Goal: Task Accomplishment & Management: Manage account settings

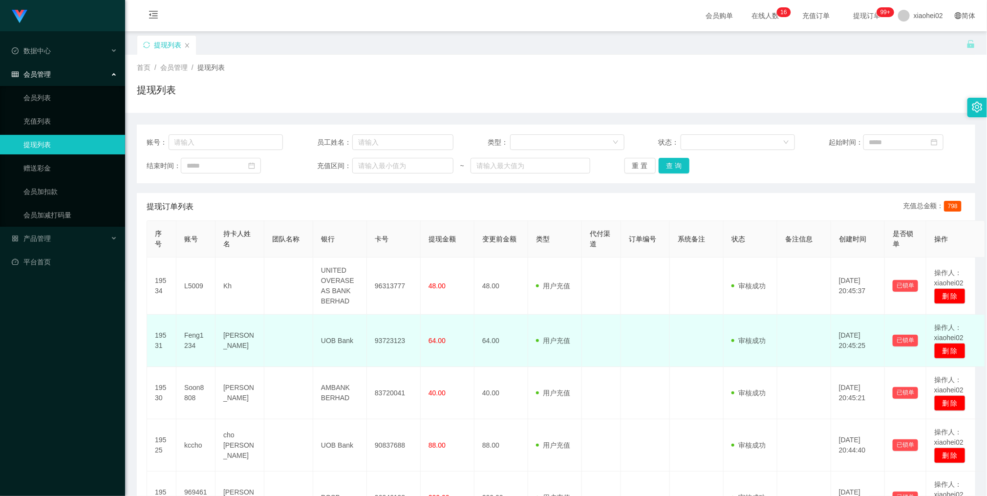
drag, startPoint x: 641, startPoint y: 395, endPoint x: 625, endPoint y: 341, distance: 55.6
click at [641, 392] on td at bounding box center [645, 393] width 49 height 52
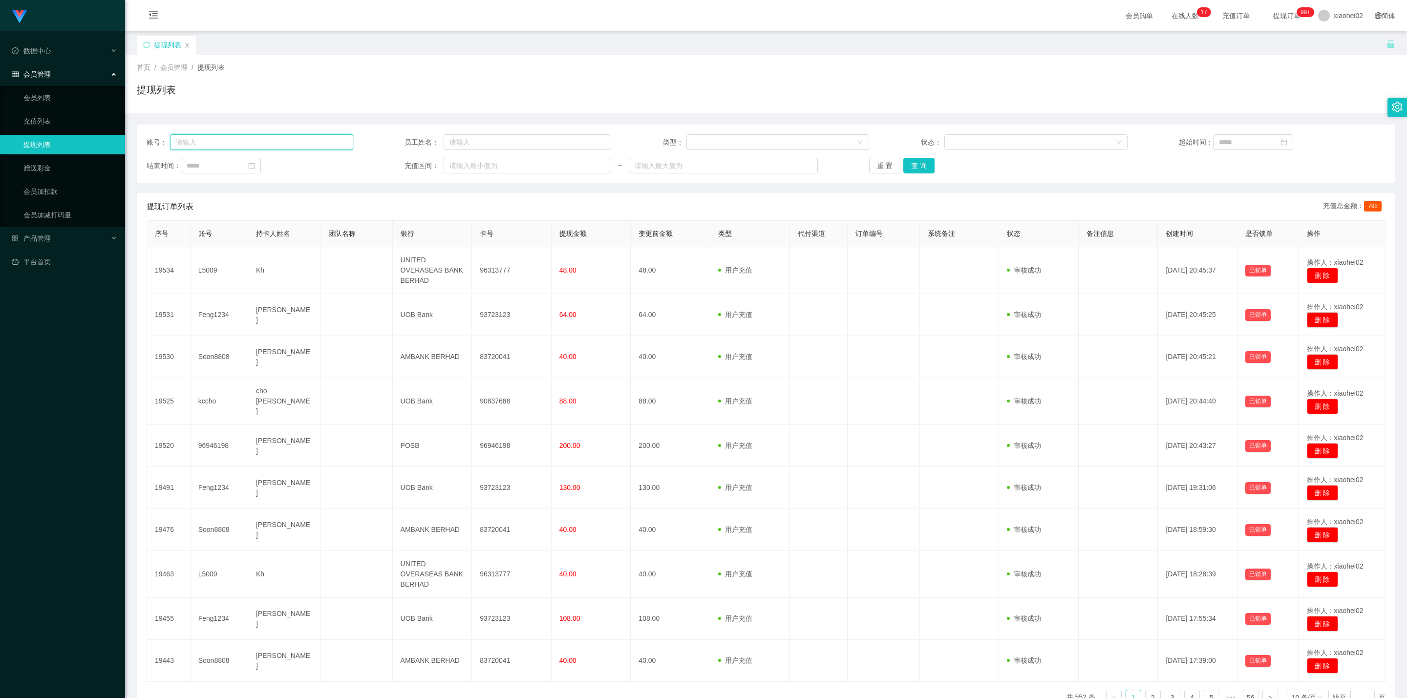
click at [283, 144] on input "text" at bounding box center [261, 142] width 183 height 16
click at [283, 143] on input "text" at bounding box center [261, 142] width 183 height 16
paste input "96946198"
click at [916, 163] on button "查 询" at bounding box center [918, 166] width 31 height 16
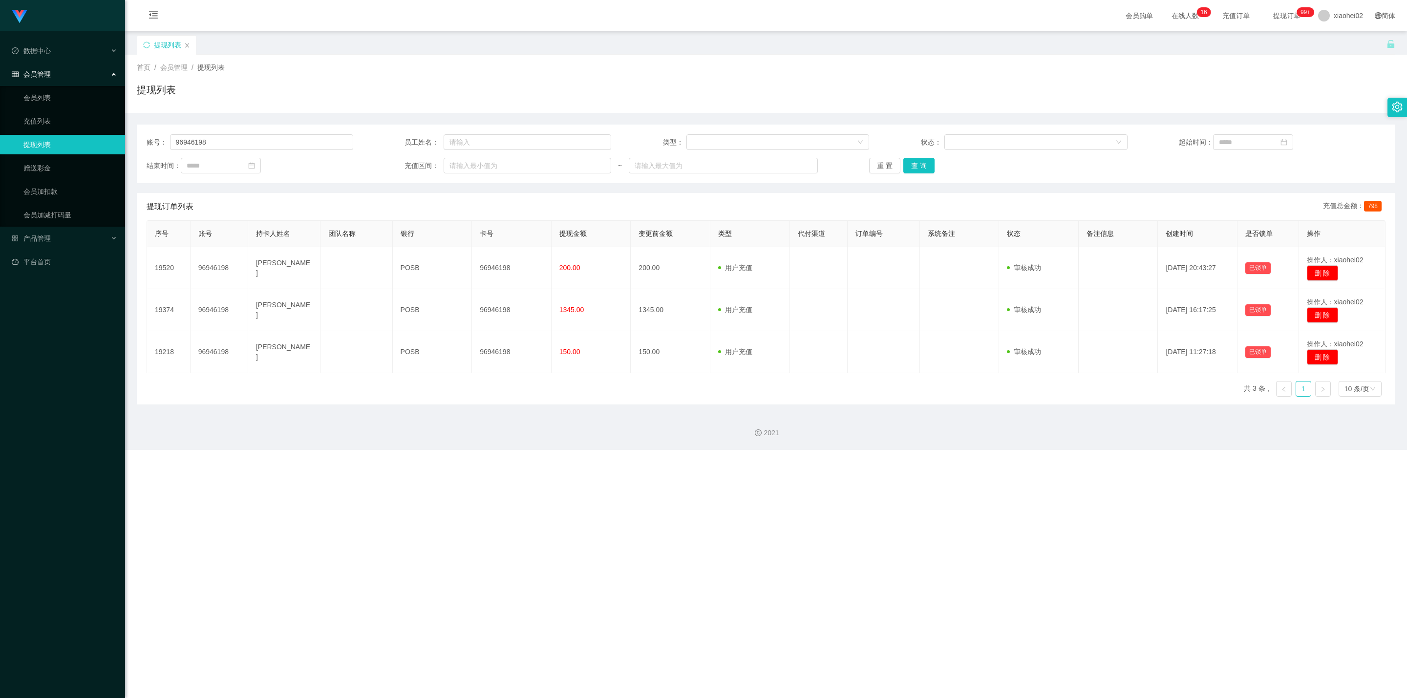
drag, startPoint x: 213, startPoint y: 465, endPoint x: 220, endPoint y: 456, distance: 11.4
click at [217, 459] on div "Jingdong工作台代理端 数据中心 会员管理 会员列表 充值列表 提现列表 赠送彩金 会员加扣款 会员加减打码量 产品管理 平台首页 保存配置 重置配置 …" at bounding box center [703, 349] width 1407 height 698
click at [275, 144] on input "96946198" at bounding box center [261, 142] width 183 height 16
click at [279, 145] on input "96946198" at bounding box center [261, 142] width 183 height 16
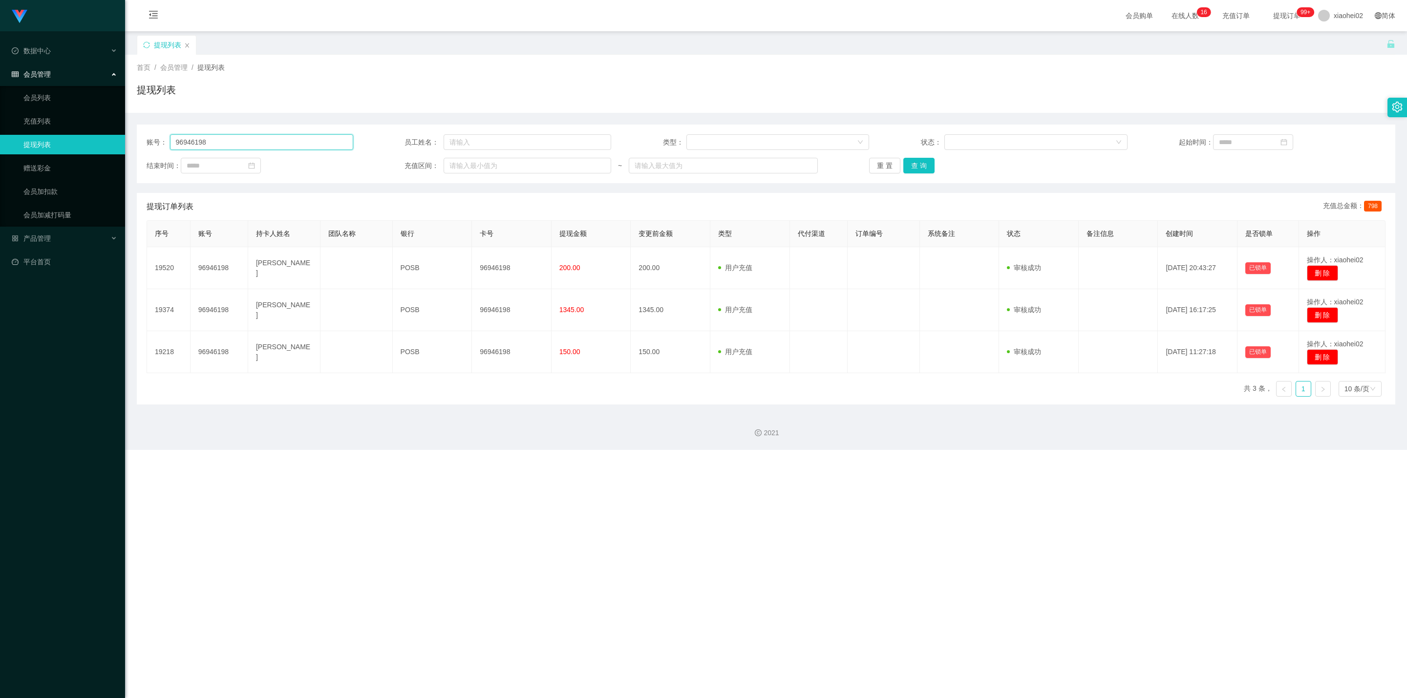
click at [279, 144] on input "96946198" at bounding box center [261, 142] width 183 height 16
paste input "L5009"
type input "L5009"
click at [923, 163] on button "查 询" at bounding box center [918, 166] width 31 height 16
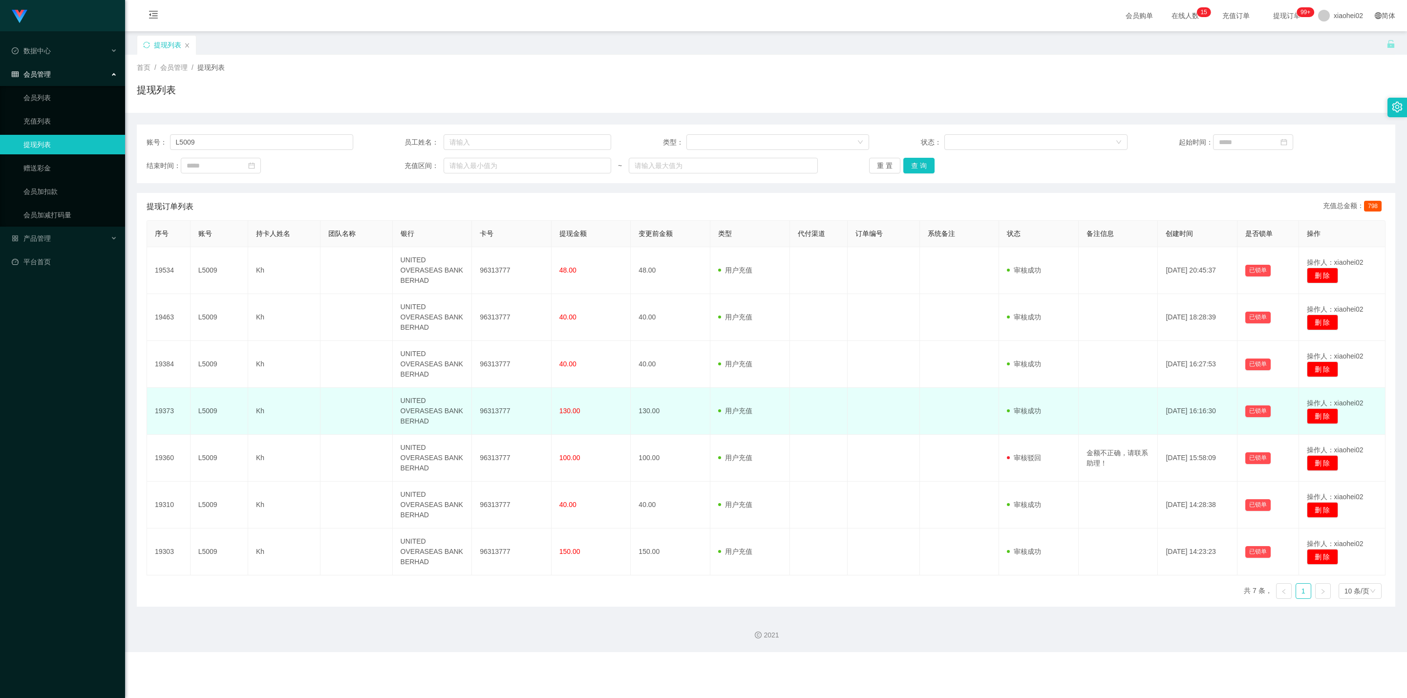
click at [676, 415] on td "130.00" at bounding box center [671, 411] width 80 height 47
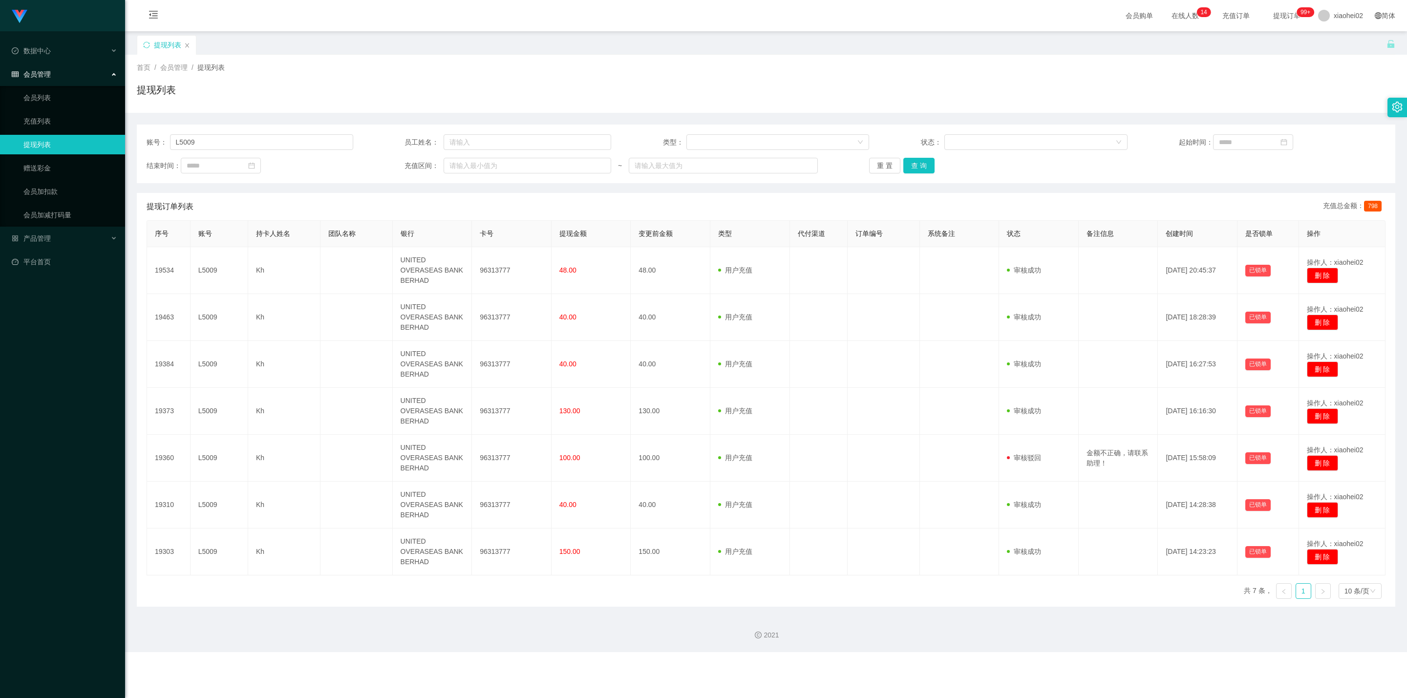
drag, startPoint x: 752, startPoint y: 64, endPoint x: 740, endPoint y: 68, distance: 12.5
click at [752, 64] on div "首页 / 会员管理 / 提现列表 /" at bounding box center [766, 68] width 1258 height 10
click at [275, 138] on input "L5009" at bounding box center [261, 142] width 183 height 16
paste input "kccho"
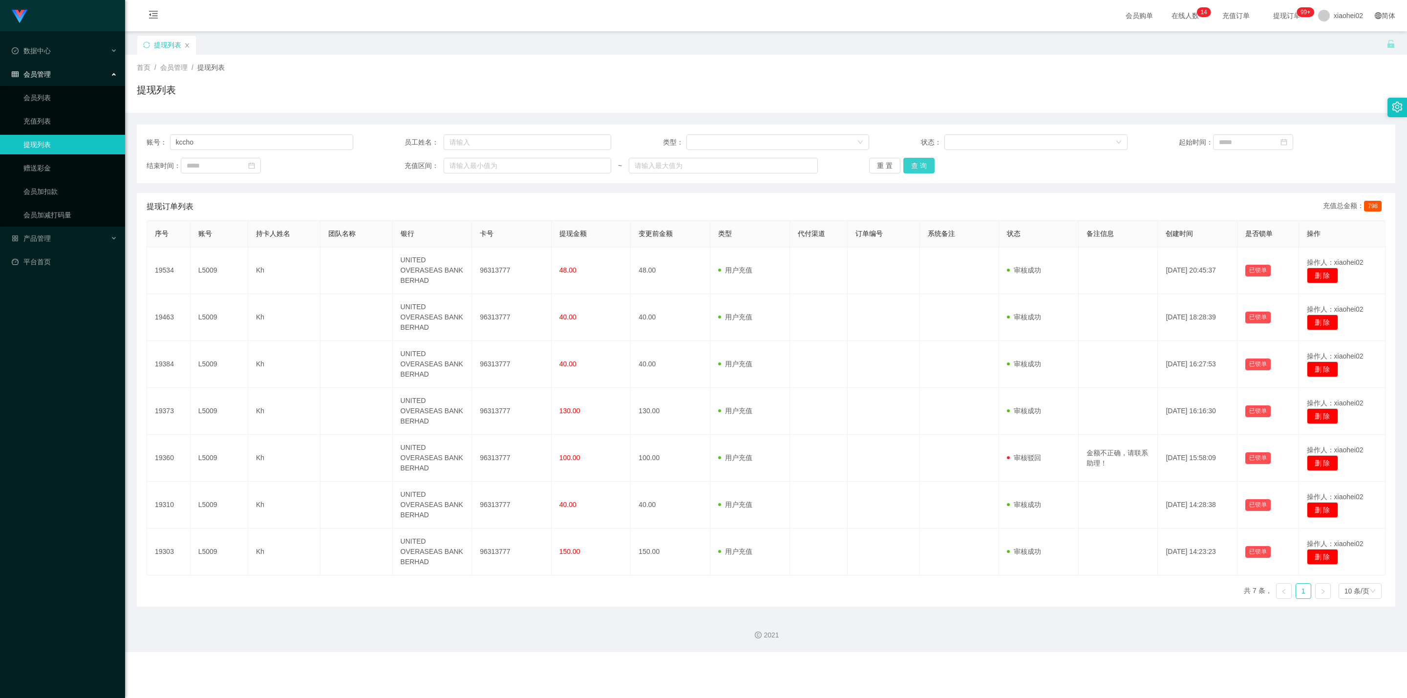
click at [917, 159] on button "查 询" at bounding box center [918, 166] width 31 height 16
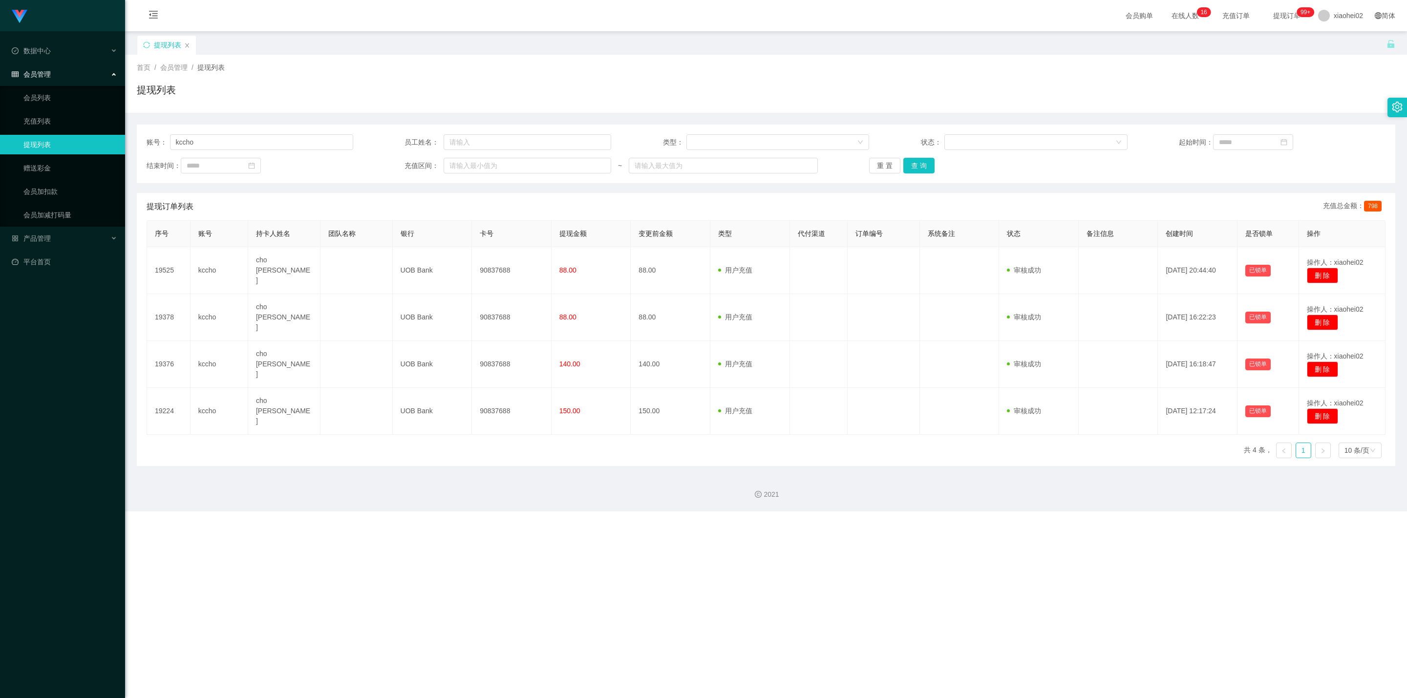
drag, startPoint x: 719, startPoint y: 72, endPoint x: 706, endPoint y: 79, distance: 14.2
click at [719, 72] on div "首页 / 会员管理 / 提现列表 /" at bounding box center [766, 68] width 1258 height 10
click at [243, 145] on input "kccho" at bounding box center [261, 142] width 183 height 16
click at [244, 145] on input "kccho" at bounding box center [261, 142] width 183 height 16
paste input "Soon8808"
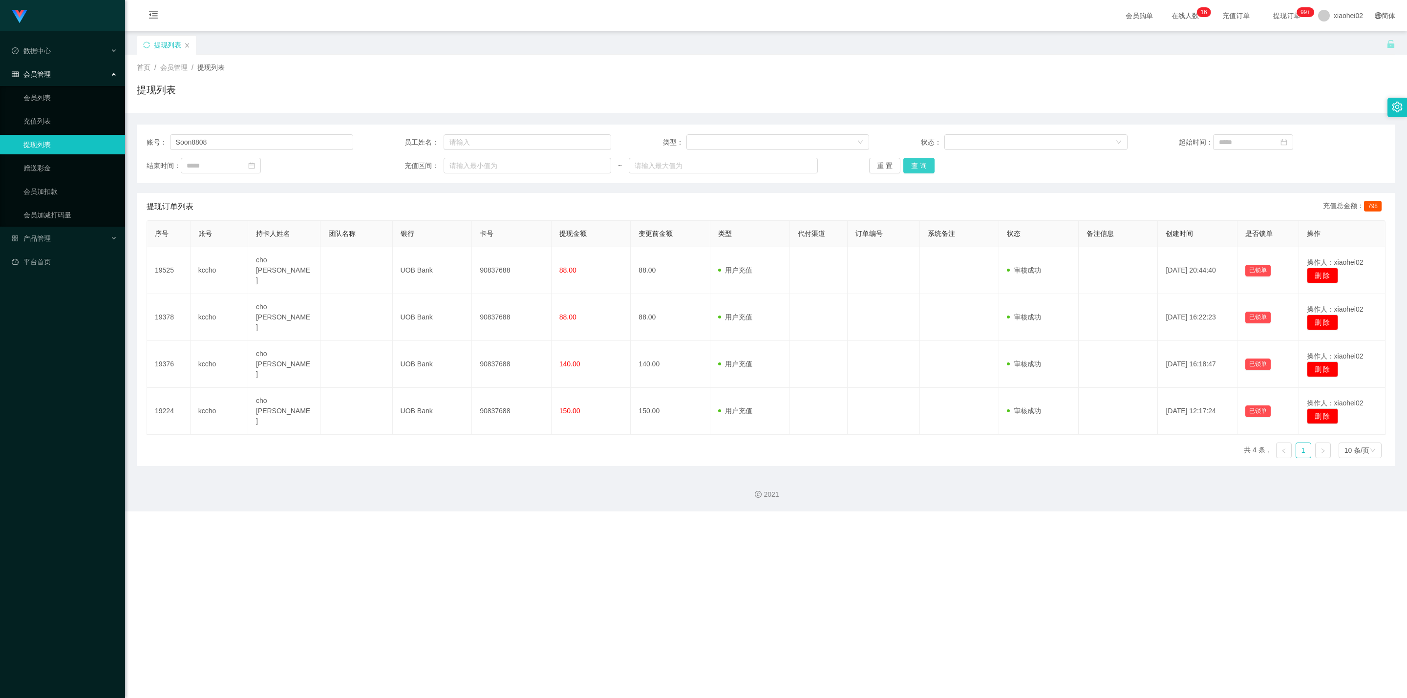
click at [914, 171] on button "查 询" at bounding box center [918, 166] width 31 height 16
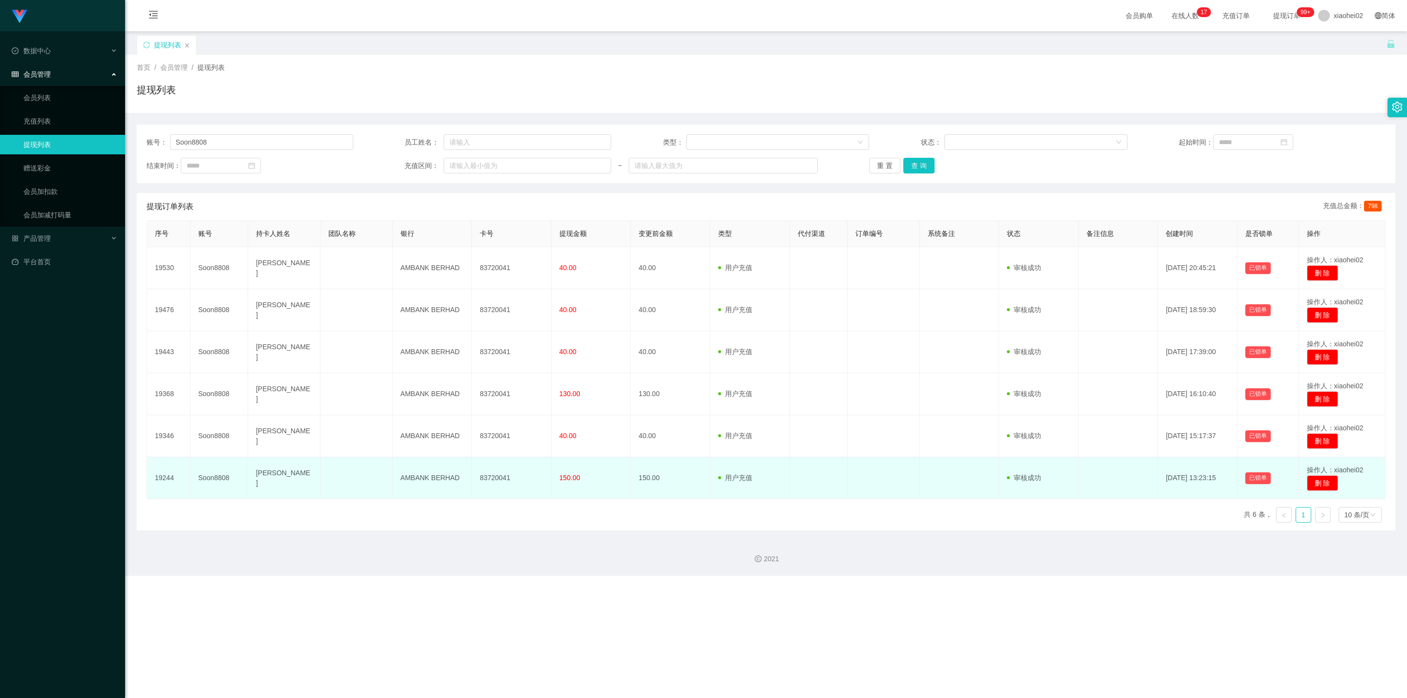
click at [670, 488] on td "150.00" at bounding box center [671, 478] width 80 height 42
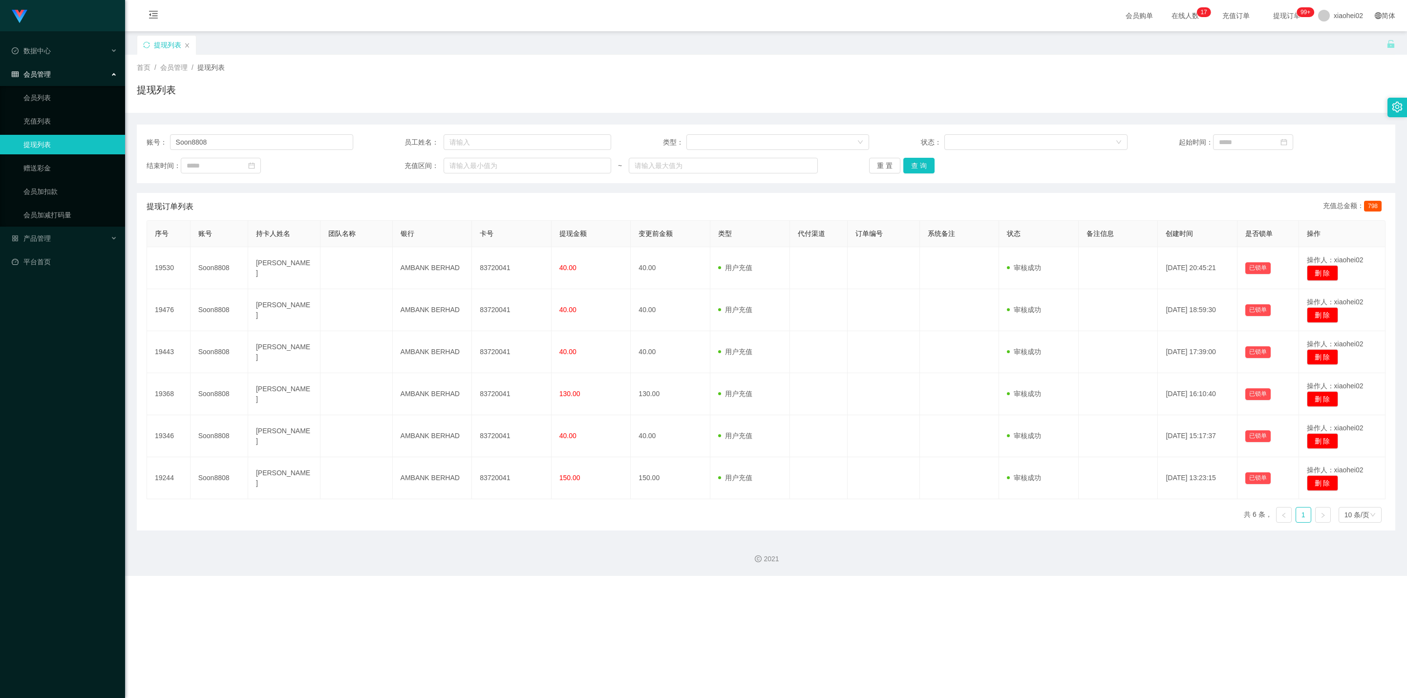
click at [734, 67] on div "首页 / 会员管理 / 提现列表 /" at bounding box center [766, 68] width 1258 height 10
click at [246, 133] on div "账号： Soon8808 员工姓名： 类型： 状态： 起始时间： 结束时间： 充值区间： ~ 重 置 查 询" at bounding box center [766, 154] width 1258 height 59
click at [250, 144] on input "Soon8808" at bounding box center [261, 142] width 183 height 16
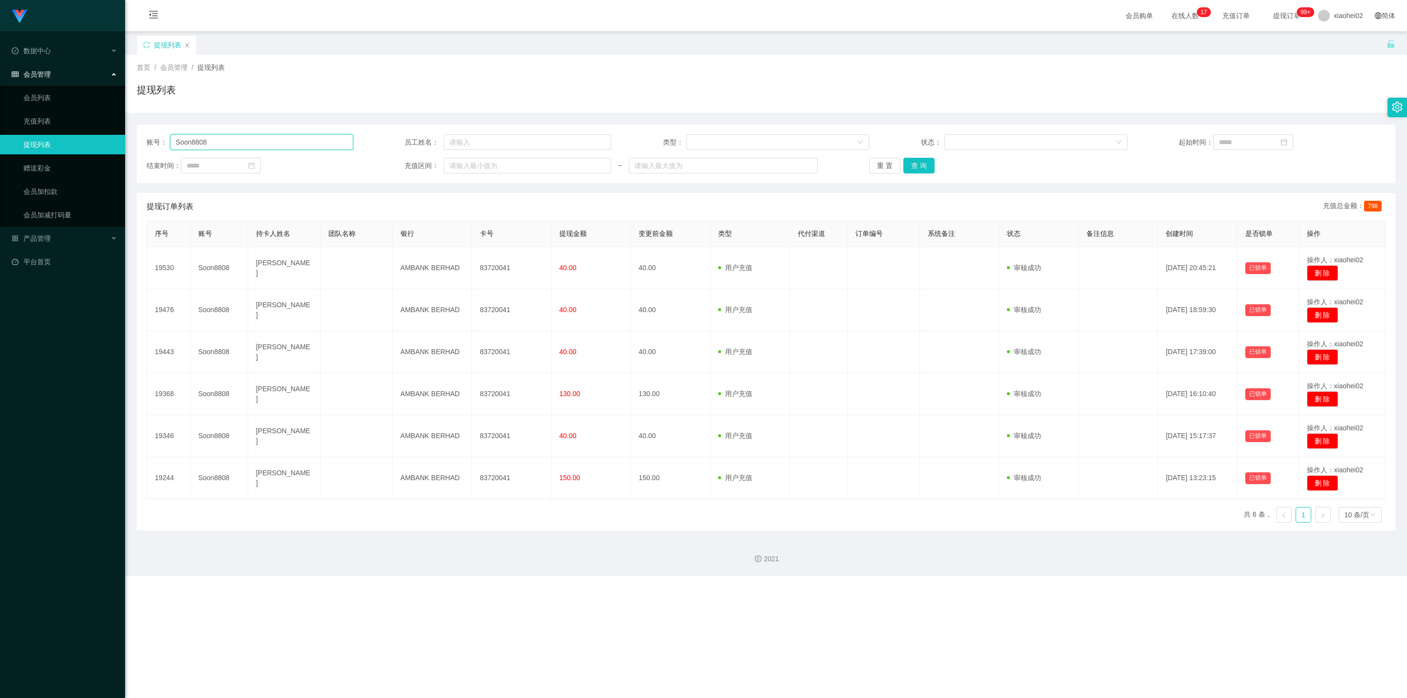
paste input "Feng1234"
type input "Feng1234"
click at [921, 167] on button "查 询" at bounding box center [918, 166] width 31 height 16
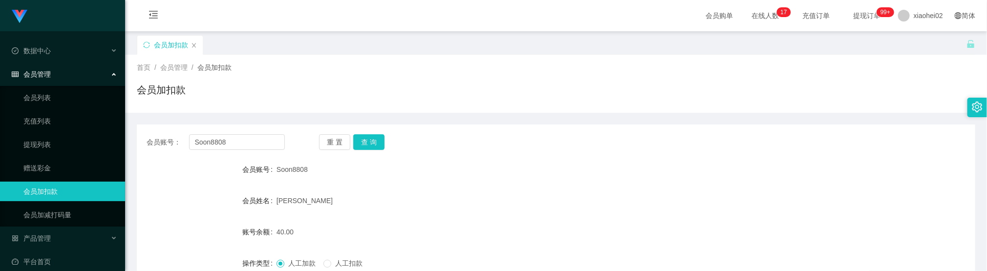
click at [271, 68] on div "首页 / 会员管理 / 会员加扣款 /" at bounding box center [556, 68] width 838 height 10
drag, startPoint x: 617, startPoint y: 178, endPoint x: 420, endPoint y: 123, distance: 204.8
click at [614, 178] on div "Soon8808" at bounding box center [520, 170] width 489 height 20
click at [253, 138] on input "Soon8808" at bounding box center [237, 142] width 96 height 16
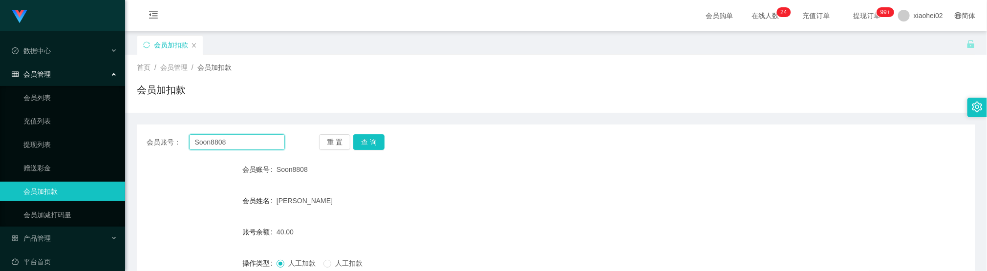
paste input "Long255334"
type input "Long255334"
click at [370, 141] on button "查 询" at bounding box center [368, 142] width 31 height 16
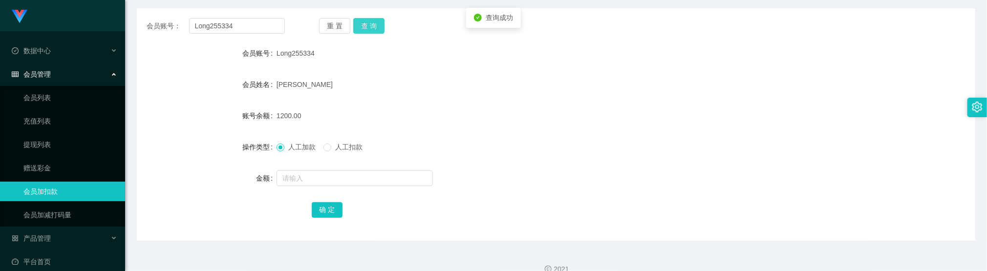
scroll to position [132, 0]
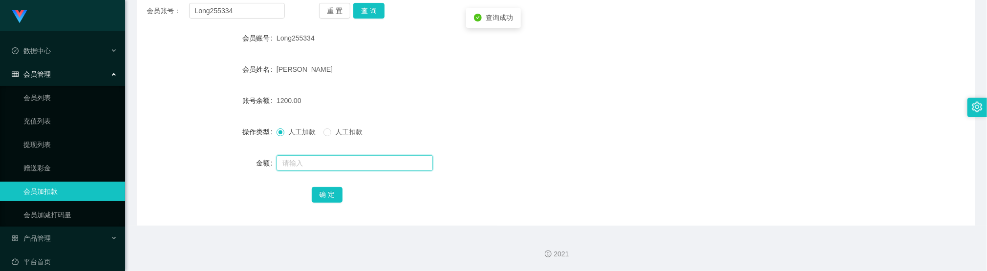
click at [322, 157] on input "text" at bounding box center [354, 163] width 156 height 16
type input "800"
click at [324, 193] on button "确 定" at bounding box center [327, 195] width 31 height 16
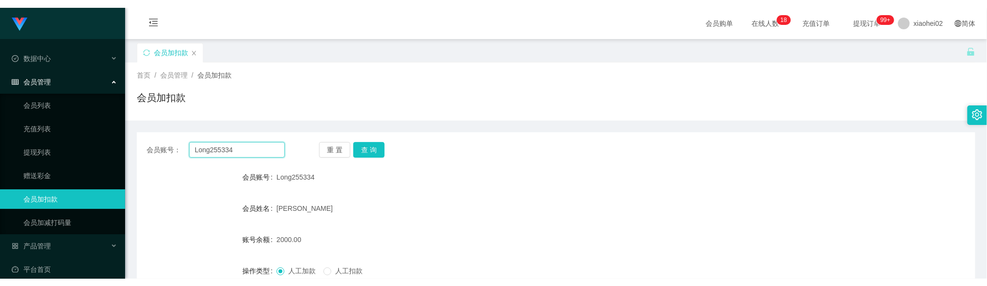
scroll to position [132, 0]
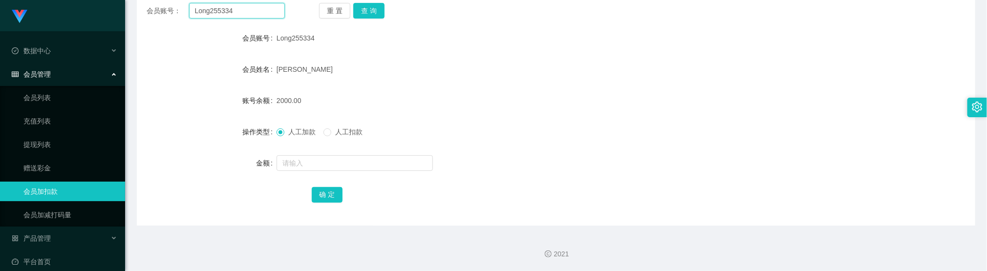
drag, startPoint x: 0, startPoint y: 0, endPoint x: 239, endPoint y: 6, distance: 239.4
click at [239, 6] on input "Long255334" at bounding box center [237, 11] width 96 height 16
paste input "Soon8808"
type input "Soon8808"
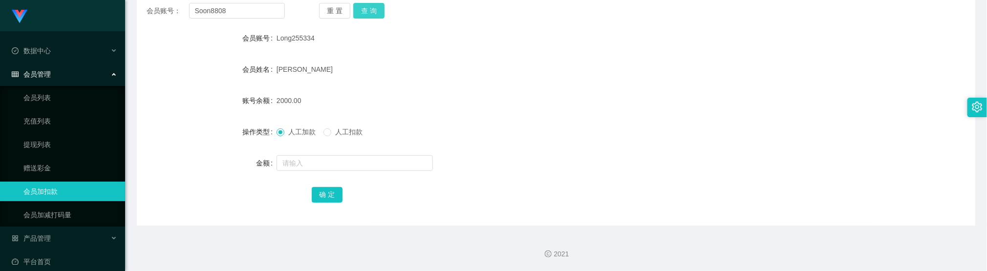
drag, startPoint x: 361, startPoint y: 12, endPoint x: 367, endPoint y: 12, distance: 5.9
click at [364, 12] on button "查 询" at bounding box center [368, 11] width 31 height 16
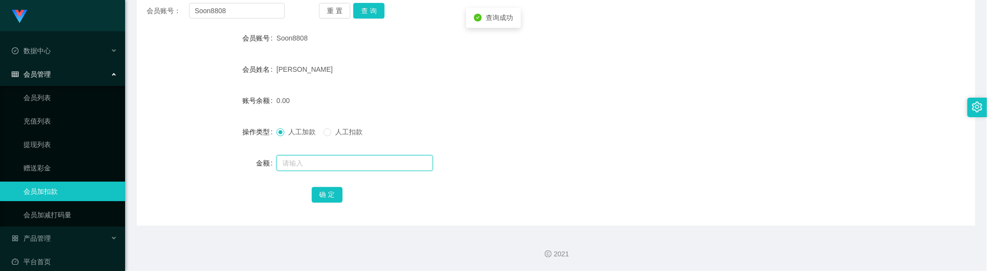
click at [319, 169] on input "text" at bounding box center [354, 163] width 156 height 16
type input "40"
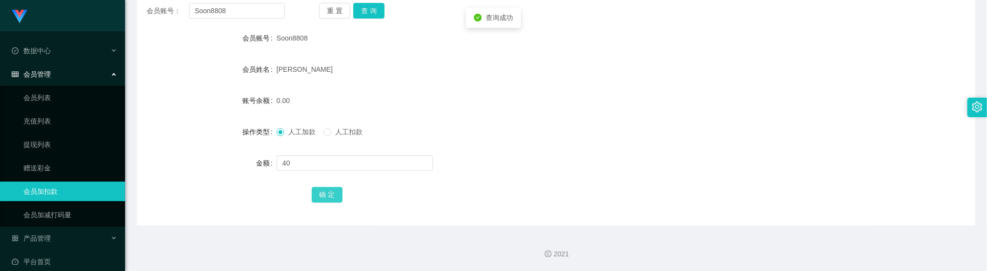
click at [330, 193] on button "确 定" at bounding box center [327, 195] width 31 height 16
drag, startPoint x: 510, startPoint y: 148, endPoint x: 404, endPoint y: 92, distance: 119.5
click at [506, 147] on form "会员账号 Soon8808 会员姓名 chloe 账号余额 40.00 操作类型 人工加款 人工扣款 金额 确 定" at bounding box center [556, 116] width 838 height 176
click at [242, 14] on input "Soon8808" at bounding box center [237, 11] width 96 height 16
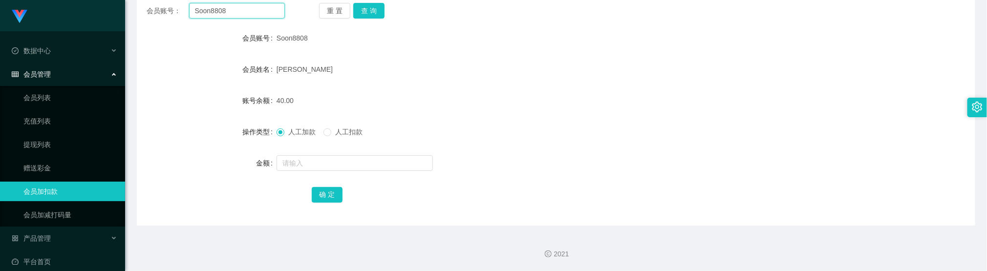
paste input "L5009"
type input "L5009"
drag, startPoint x: 376, startPoint y: 14, endPoint x: 374, endPoint y: 27, distance: 13.3
click at [376, 14] on button "查 询" at bounding box center [368, 11] width 31 height 16
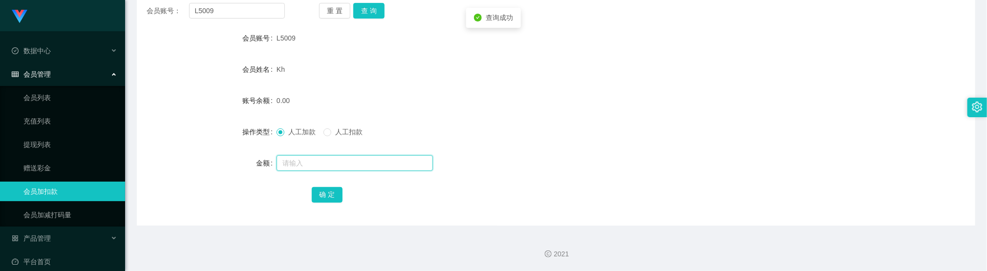
click at [320, 161] on input "text" at bounding box center [354, 163] width 156 height 16
type input "40"
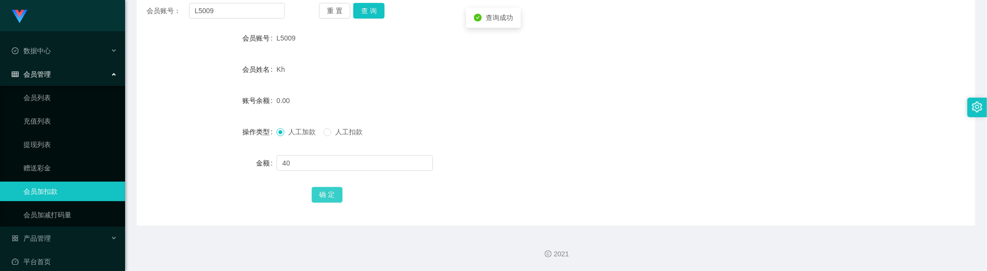
click at [330, 197] on button "确 定" at bounding box center [327, 195] width 31 height 16
click at [432, 119] on form "会员账号 L5009 会员姓名 Kh 账号余额 40.00 操作类型 人工加款 人工扣款 金额 确 定" at bounding box center [556, 116] width 838 height 176
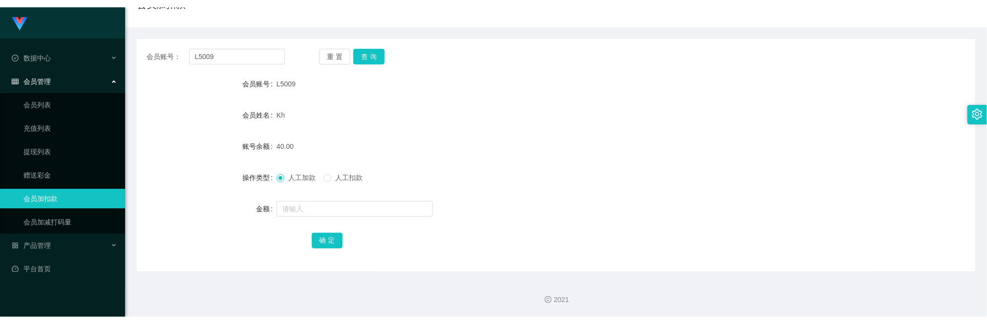
scroll to position [78, 0]
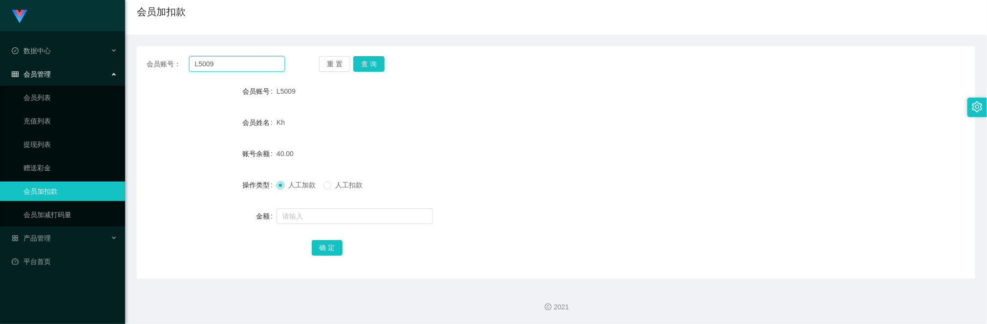
click at [236, 59] on input "L5009" at bounding box center [237, 64] width 96 height 16
drag, startPoint x: 236, startPoint y: 59, endPoint x: 311, endPoint y: 72, distance: 75.8
click at [236, 59] on input "L5009" at bounding box center [237, 64] width 96 height 16
paste input "96946198"
type input "96946198"
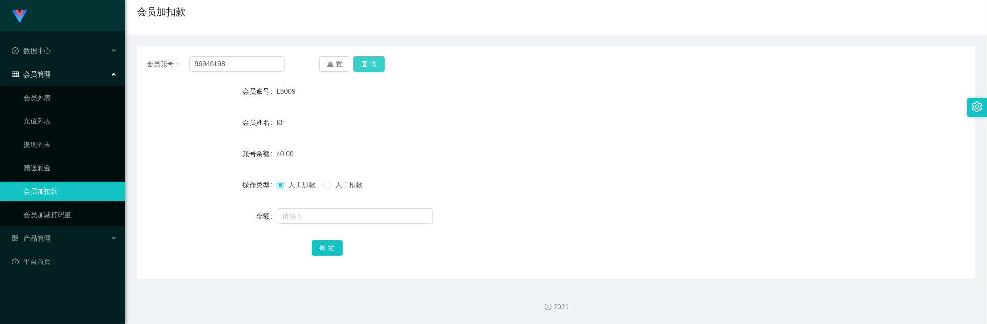
click at [379, 65] on button "查 询" at bounding box center [368, 64] width 31 height 16
click at [323, 212] on input "text" at bounding box center [354, 217] width 156 height 16
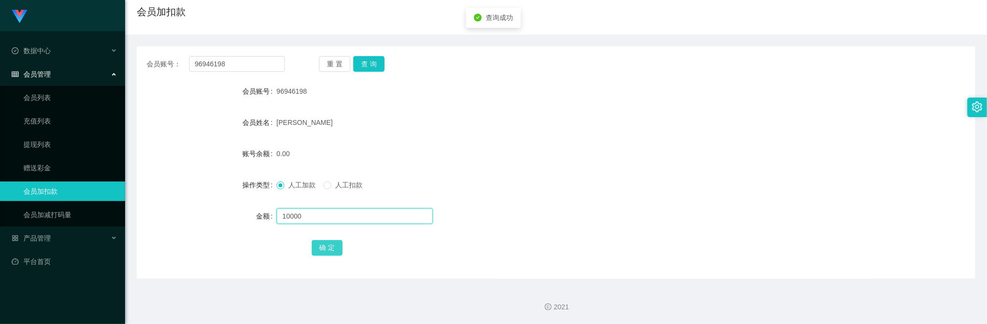
type input "10000"
click at [322, 245] on button "确 定" at bounding box center [327, 248] width 31 height 16
click at [504, 74] on div "会员账号： 96946198 重 置 查 询 会员账号 96946198 会员姓名 Tan Yi Zhi 账号余额 10000.00 操作类型 人工加款 人工…" at bounding box center [556, 162] width 838 height 233
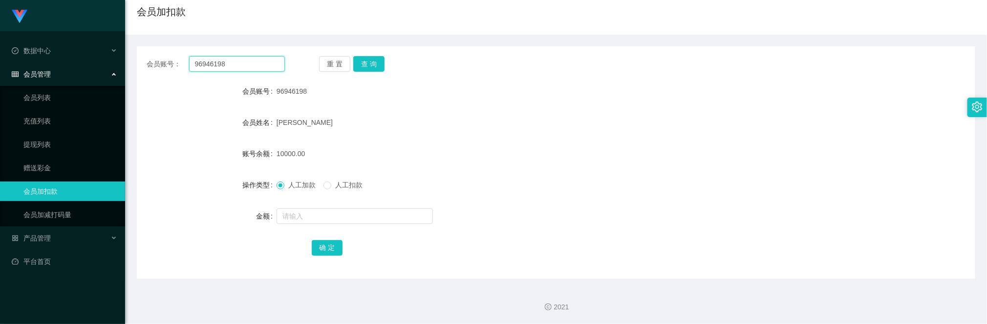
click at [252, 65] on input "96946198" at bounding box center [237, 64] width 96 height 16
paste input "Feng1234"
type input "Feng1234"
click at [363, 62] on button "查 询" at bounding box center [368, 64] width 31 height 16
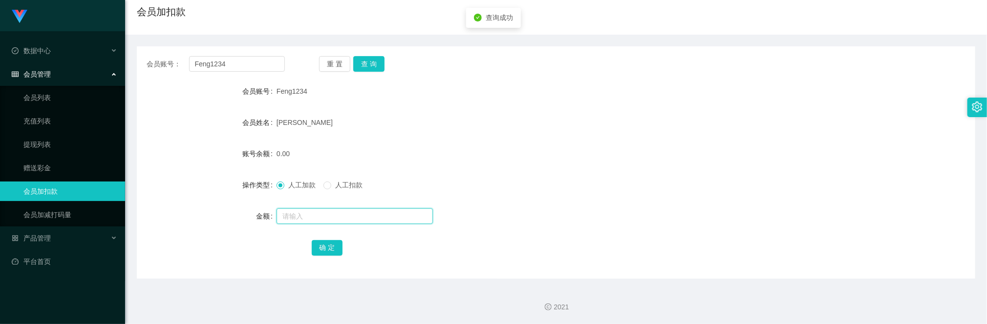
click at [307, 217] on input "text" at bounding box center [354, 217] width 156 height 16
type input "500"
click at [325, 249] on button "确 定" at bounding box center [327, 248] width 31 height 16
click at [477, 152] on div "500.00" at bounding box center [520, 154] width 489 height 20
click at [485, 151] on div "500.00" at bounding box center [520, 154] width 489 height 20
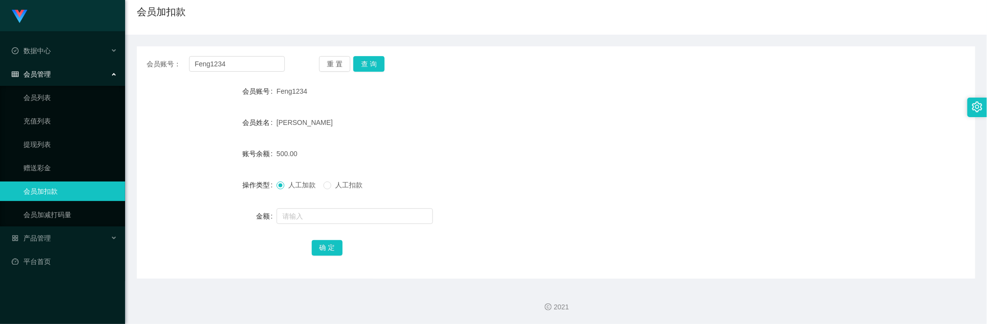
drag, startPoint x: 471, startPoint y: 109, endPoint x: 401, endPoint y: 119, distance: 71.0
click at [471, 110] on form "会员账号 Feng1234 会员姓名 Tan shu feng 账号余额 500.00 操作类型 人工加款 人工扣款 金额 确 定" at bounding box center [556, 170] width 838 height 176
click at [251, 64] on input "Feng1234" at bounding box center [237, 64] width 96 height 16
click at [250, 63] on input "Feng1234" at bounding box center [237, 64] width 96 height 16
paste input "96946198"
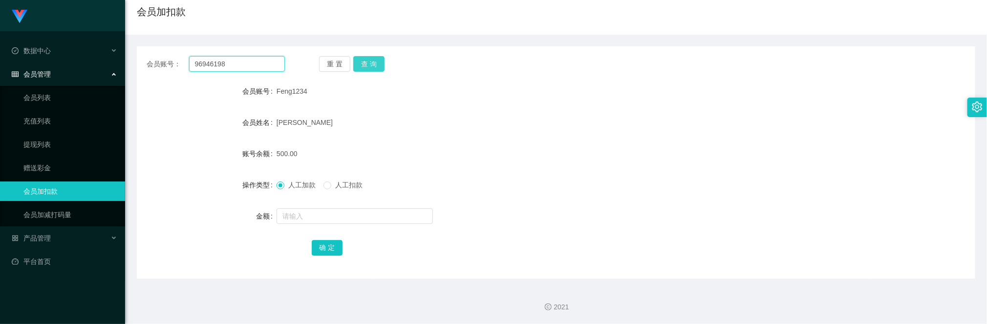
type input "96946198"
click at [373, 62] on button "查 询" at bounding box center [368, 64] width 31 height 16
click at [301, 221] on input "text" at bounding box center [354, 217] width 156 height 16
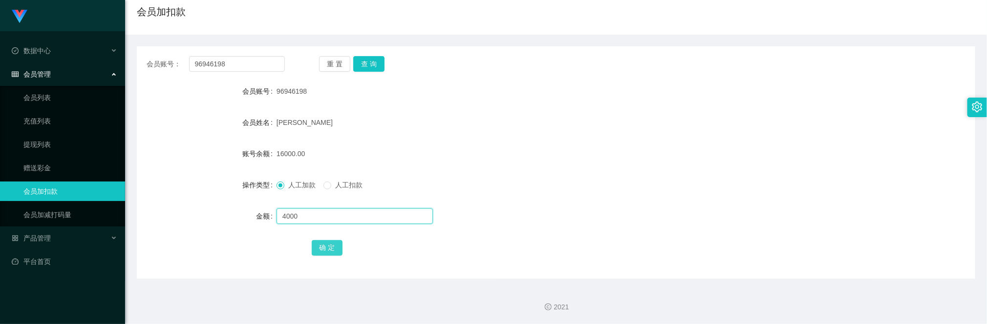
type input "4000"
click at [326, 245] on button "确 定" at bounding box center [327, 248] width 31 height 16
drag, startPoint x: 448, startPoint y: 188, endPoint x: 443, endPoint y: 182, distance: 8.3
click at [448, 188] on div "人工加款 人工扣款" at bounding box center [520, 185] width 489 height 20
click at [245, 62] on input "96946198" at bounding box center [237, 64] width 96 height 16
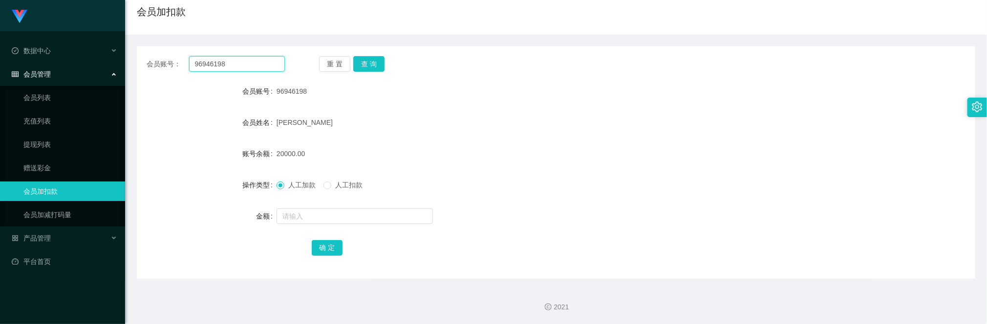
click at [245, 62] on input "96946198" at bounding box center [237, 64] width 96 height 16
paste input "Soon880"
type input "Soon8808"
click at [374, 66] on button "查 询" at bounding box center [368, 64] width 31 height 16
click at [330, 222] on input "text" at bounding box center [354, 217] width 156 height 16
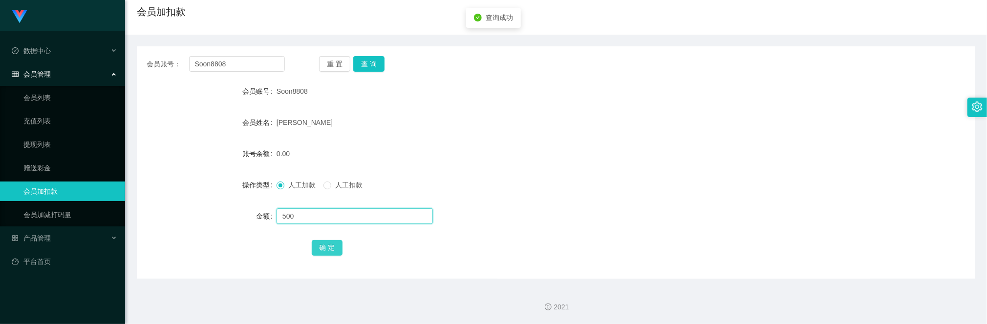
type input "500"
click at [330, 242] on button "确 定" at bounding box center [327, 248] width 31 height 16
click at [459, 161] on div "500.00" at bounding box center [520, 154] width 489 height 20
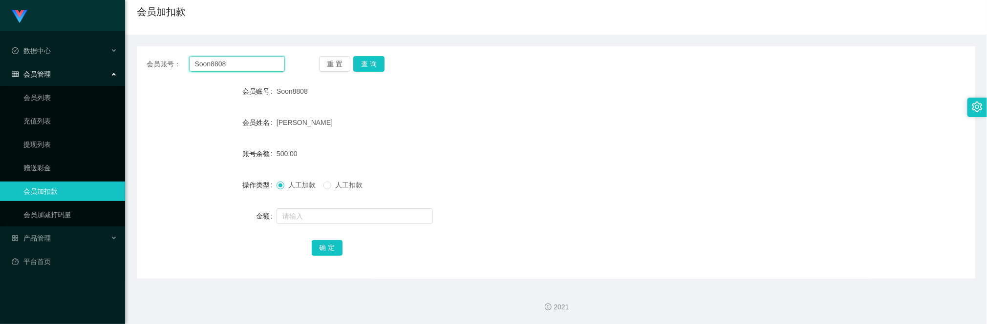
click at [241, 67] on input "Soon8808" at bounding box center [237, 64] width 96 height 16
paste input "KK1234567"
type input "KK1234567"
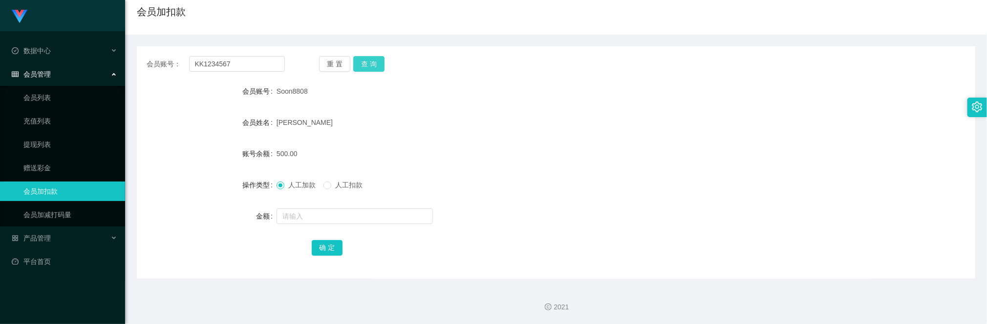
drag, startPoint x: 390, startPoint y: 60, endPoint x: 381, endPoint y: 64, distance: 9.4
click at [390, 60] on div "重 置 查 询" at bounding box center [388, 64] width 138 height 16
click at [374, 65] on button "查 询" at bounding box center [368, 64] width 31 height 16
click at [309, 216] on input "text" at bounding box center [354, 217] width 156 height 16
type input "100"
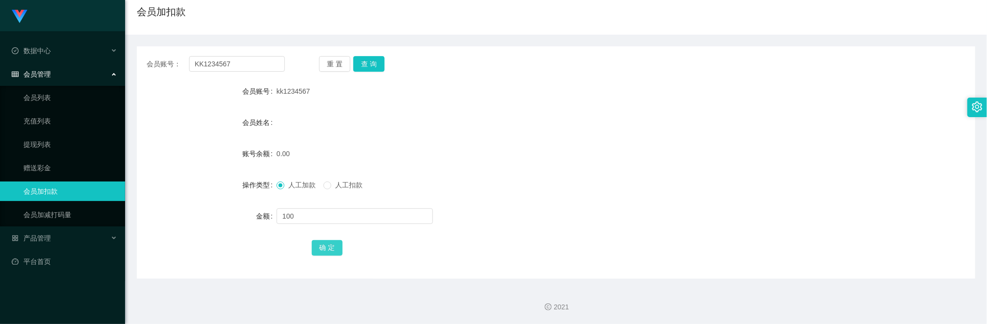
click at [328, 251] on button "确 定" at bounding box center [327, 248] width 31 height 16
click at [536, 204] on form "会员账号 kk1234567 会员姓名 账号余额 100.00 操作类型 人工加款 人工扣款 金额 确 定" at bounding box center [556, 170] width 838 height 176
click at [374, 62] on button "查 询" at bounding box center [368, 64] width 31 height 16
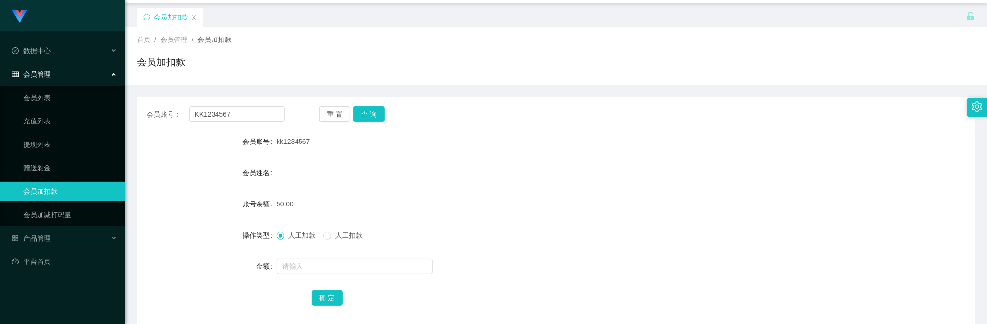
scroll to position [0, 0]
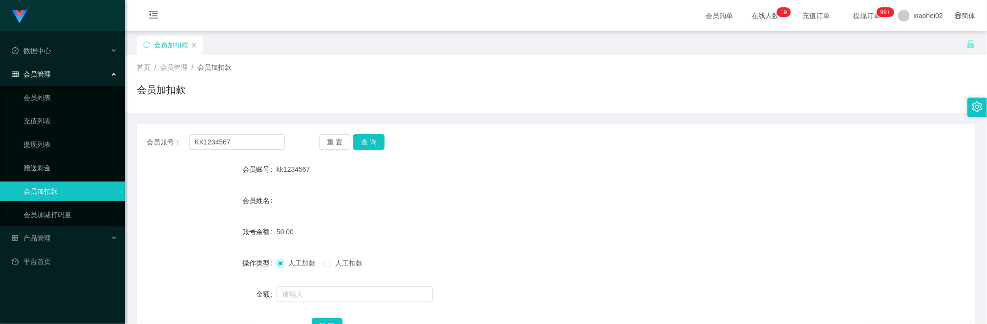
click at [358, 201] on div "会员姓名" at bounding box center [556, 201] width 838 height 20
drag, startPoint x: 365, startPoint y: 146, endPoint x: 371, endPoint y: 142, distance: 6.4
click at [368, 145] on button "查 询" at bounding box center [368, 142] width 31 height 16
click at [374, 141] on button "查 询" at bounding box center [368, 142] width 31 height 16
drag, startPoint x: 805, startPoint y: 159, endPoint x: 817, endPoint y: 91, distance: 68.5
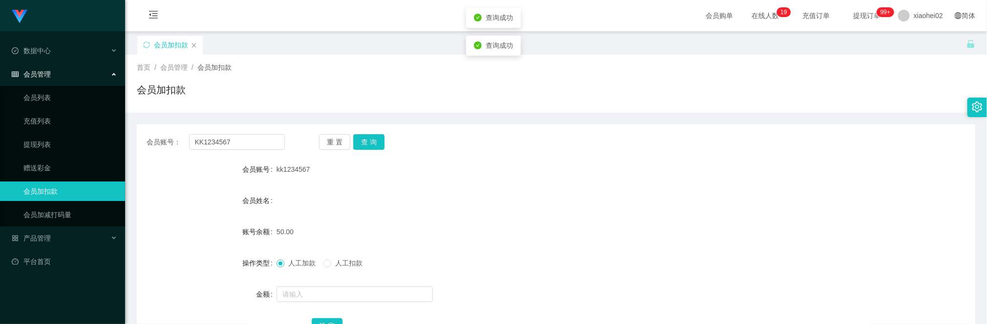
click at [806, 151] on div "会员账号： KK1234567 重 置 查 询 会员账号 kk1234567 会员姓名 账号余额 50.00 操作类型 人工加款 人工扣款 金额 确 定" at bounding box center [556, 241] width 838 height 233
click at [308, 271] on input "text" at bounding box center [354, 295] width 156 height 16
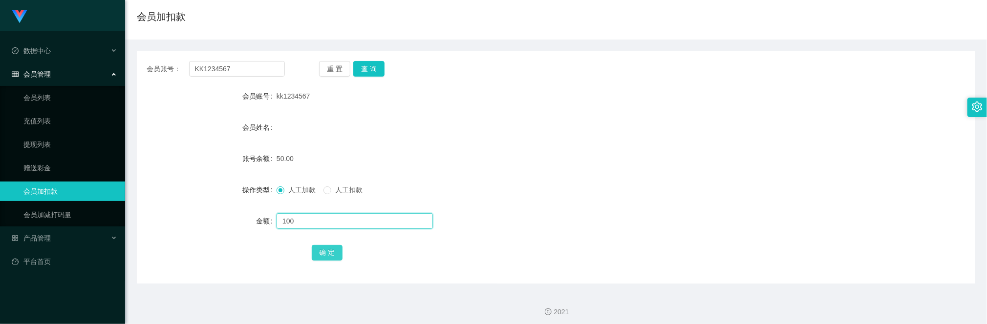
type input "100"
click at [332, 254] on button "确 定" at bounding box center [327, 253] width 31 height 16
drag, startPoint x: 447, startPoint y: 193, endPoint x: 287, endPoint y: 69, distance: 202.6
click at [447, 191] on div "人工加款 人工扣款" at bounding box center [520, 190] width 489 height 20
click at [249, 64] on input "KK1234567" at bounding box center [237, 69] width 96 height 16
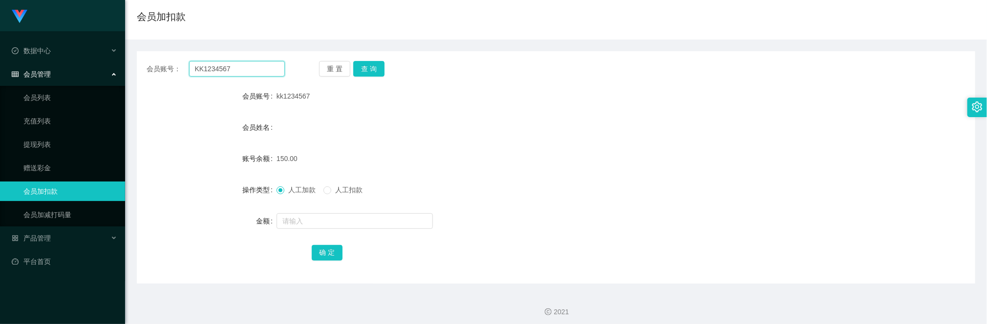
click at [249, 64] on input "KK1234567" at bounding box center [237, 69] width 96 height 16
paste input "Long255334"
type input "Long255334"
click at [377, 66] on button "查 询" at bounding box center [368, 69] width 31 height 16
click at [315, 218] on input "text" at bounding box center [354, 221] width 156 height 16
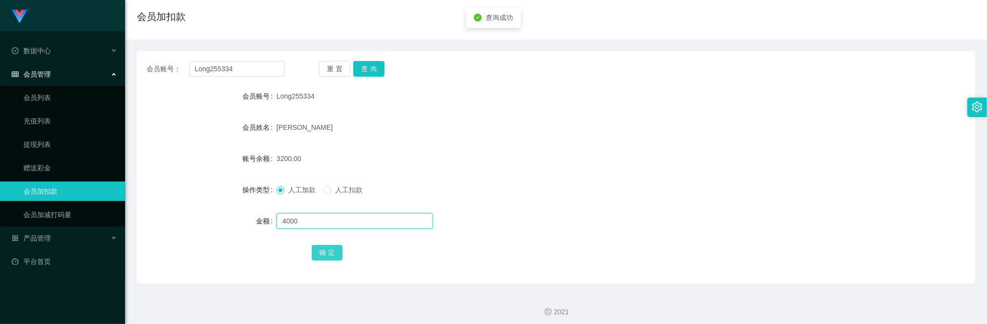
type input "4000"
click at [330, 256] on button "确 定" at bounding box center [327, 253] width 31 height 16
click at [532, 169] on form "会员账号 Long255334 会员姓名 Wen changsheng 账号余额 7200.00 操作类型 人工加款 人工扣款 金额 确 定" at bounding box center [556, 174] width 838 height 176
click at [261, 72] on input "Long255334" at bounding box center [237, 69] width 96 height 16
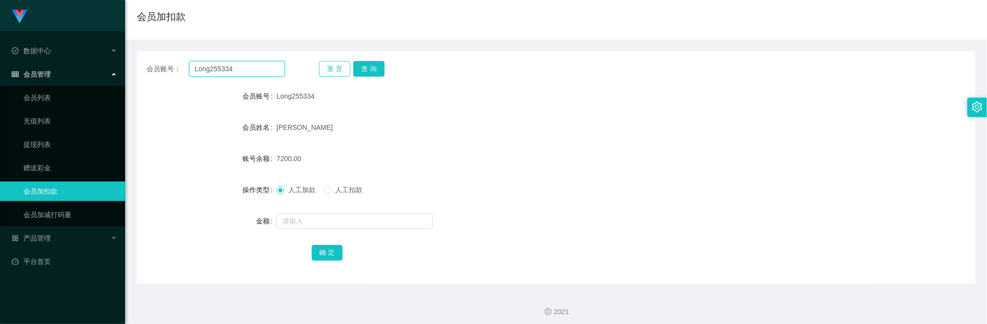
paste input "kk1234567"
type input "kk1234567"
drag, startPoint x: 365, startPoint y: 68, endPoint x: 366, endPoint y: 108, distance: 40.6
click at [365, 68] on button "查 询" at bounding box center [368, 69] width 31 height 16
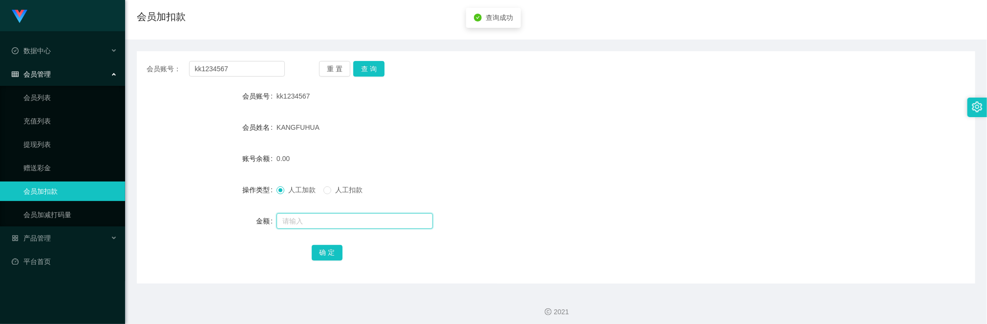
click at [319, 219] on input "text" at bounding box center [354, 221] width 156 height 16
type input "120"
click at [332, 250] on button "确 定" at bounding box center [327, 253] width 31 height 16
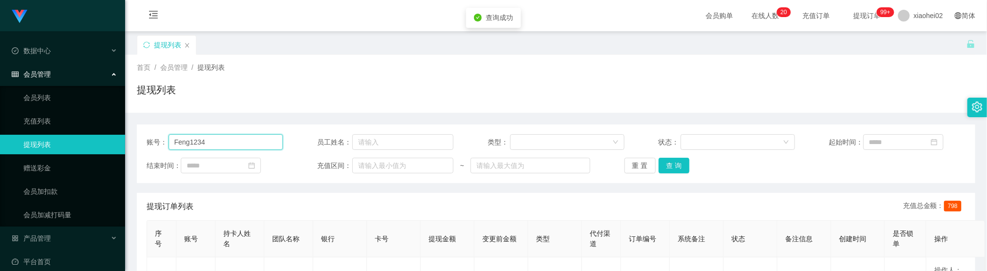
drag, startPoint x: 233, startPoint y: 141, endPoint x: 78, endPoint y: 132, distance: 155.6
click at [661, 168] on button "查 询" at bounding box center [673, 166] width 31 height 16
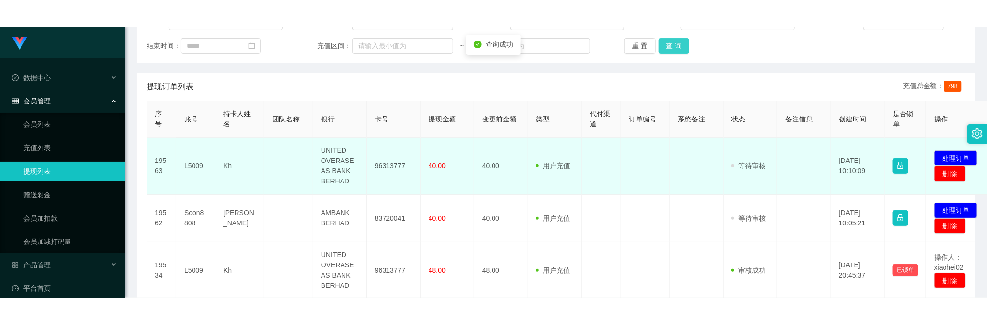
scroll to position [220, 0]
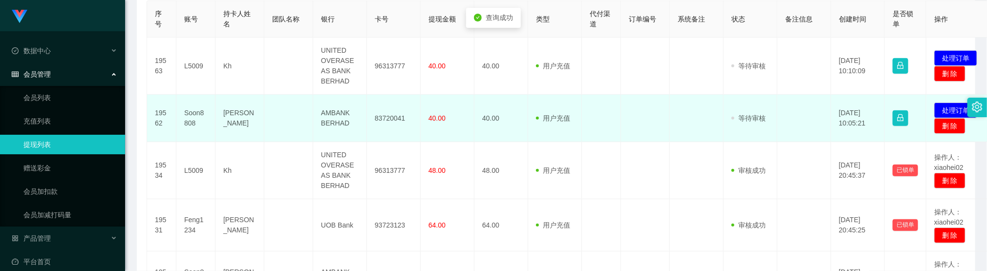
click at [393, 119] on td "83720041" at bounding box center [394, 118] width 54 height 47
copy td "83720041"
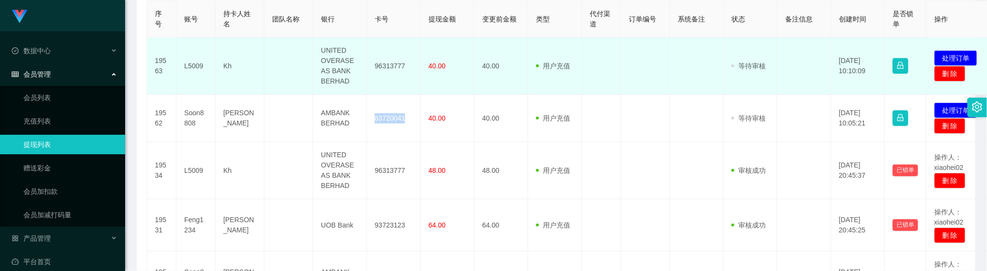
click at [384, 58] on td "96313777" at bounding box center [394, 66] width 54 height 57
click at [387, 62] on td "96313777" at bounding box center [394, 66] width 54 height 57
copy td "96313777"
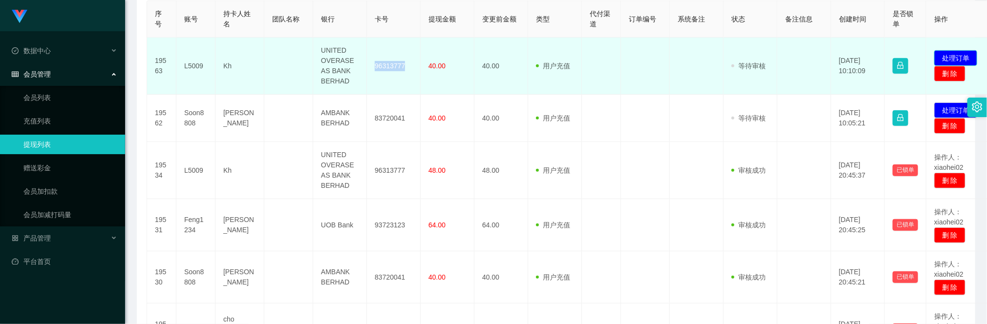
click at [951, 58] on button "处理订单" at bounding box center [955, 58] width 43 height 16
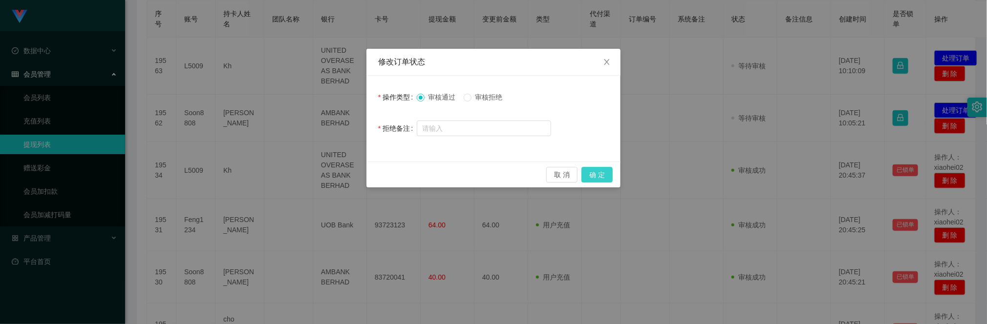
click at [601, 175] on button "确 定" at bounding box center [596, 175] width 31 height 16
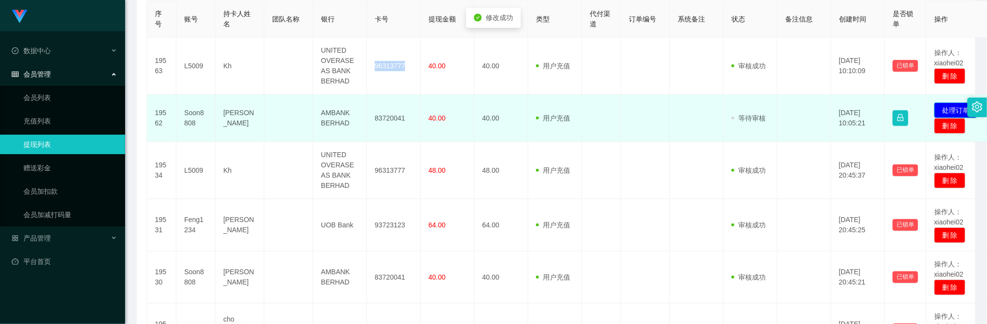
click at [952, 113] on button "处理订单" at bounding box center [955, 111] width 43 height 16
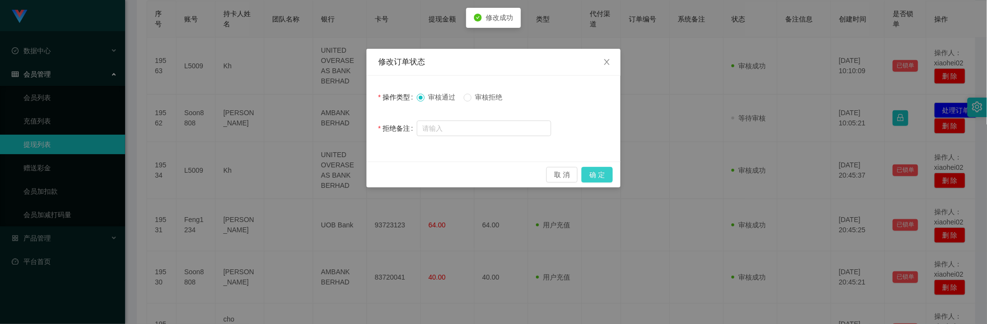
drag, startPoint x: 607, startPoint y: 182, endPoint x: 604, endPoint y: 173, distance: 9.3
click at [607, 181] on button "确 定" at bounding box center [596, 175] width 31 height 16
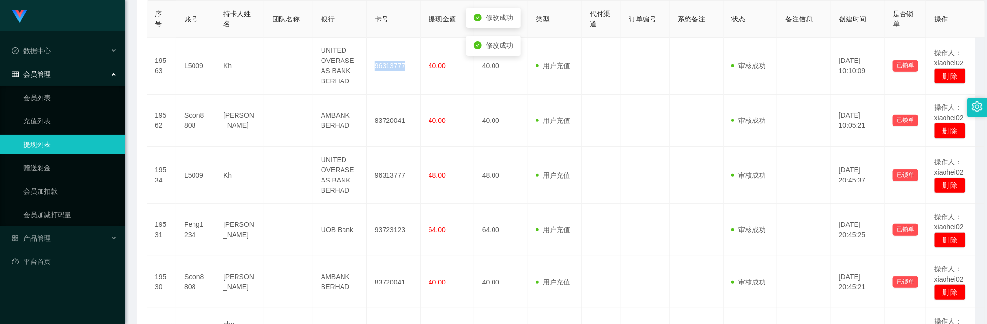
scroll to position [147, 0]
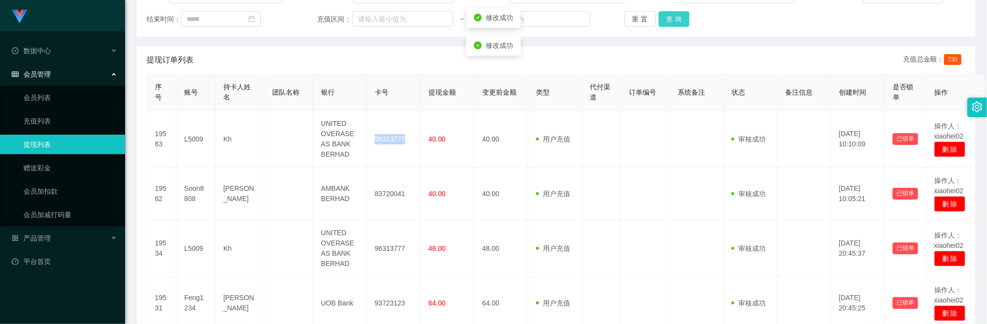
click at [666, 15] on button "查 询" at bounding box center [673, 19] width 31 height 16
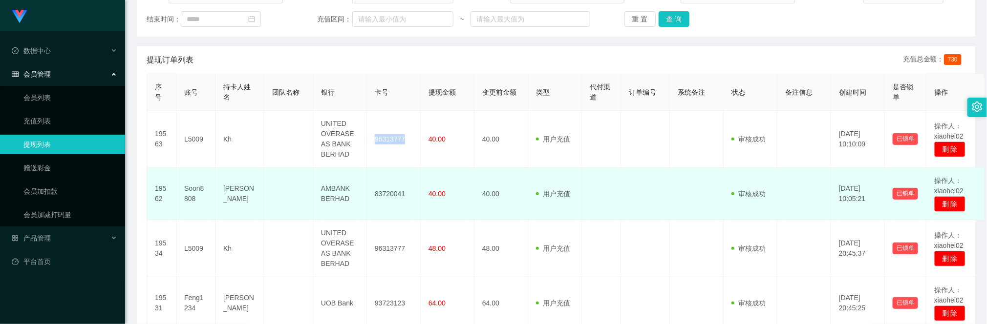
drag, startPoint x: 556, startPoint y: 218, endPoint x: 604, endPoint y: 139, distance: 92.7
click at [556, 216] on td "用户充值 人工扣款" at bounding box center [555, 194] width 54 height 52
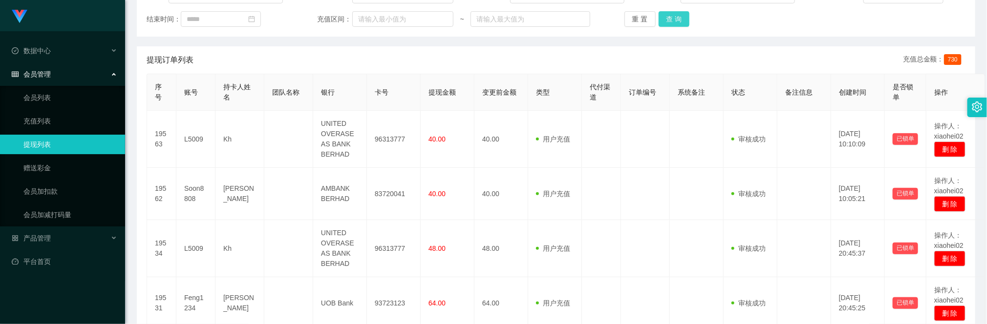
click at [670, 18] on button "查 询" at bounding box center [673, 19] width 31 height 16
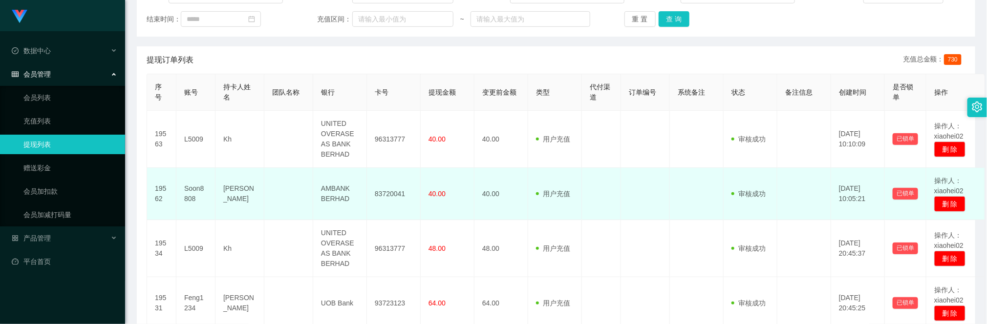
drag, startPoint x: 431, startPoint y: 222, endPoint x: 343, endPoint y: 178, distance: 97.9
click at [431, 222] on td "48.00" at bounding box center [448, 248] width 54 height 57
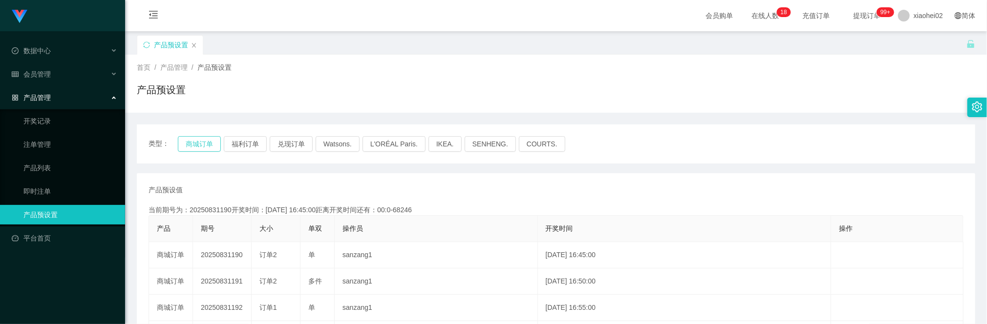
click at [197, 144] on button "商城订单" at bounding box center [199, 144] width 43 height 16
drag, startPoint x: 508, startPoint y: 206, endPoint x: 500, endPoint y: 200, distance: 9.4
click at [198, 147] on button "商城订单" at bounding box center [199, 144] width 43 height 16
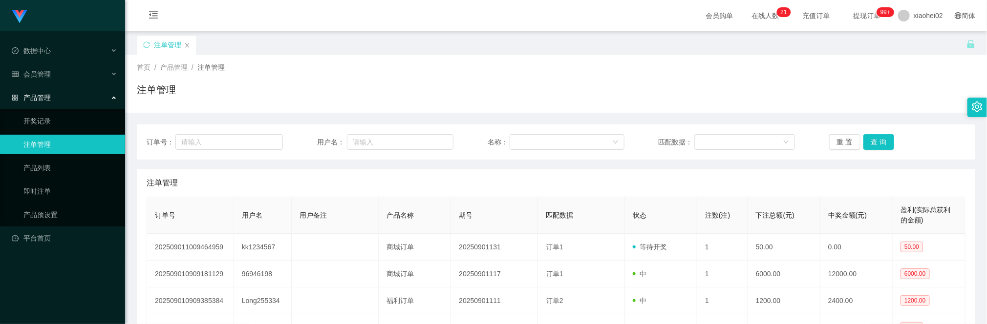
drag, startPoint x: 522, startPoint y: 75, endPoint x: 486, endPoint y: 0, distance: 83.0
click at [519, 69] on div "首页 / 产品管理 / 注单管理 / 注单管理" at bounding box center [556, 84] width 838 height 42
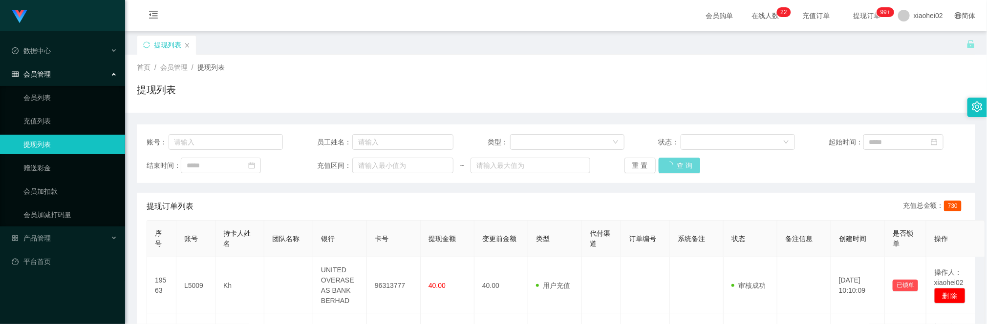
scroll to position [147, 0]
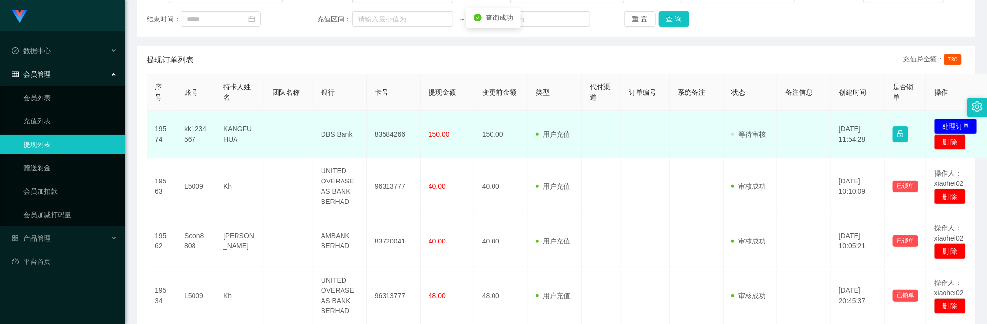
click at [387, 138] on td "83584266" at bounding box center [394, 134] width 54 height 47
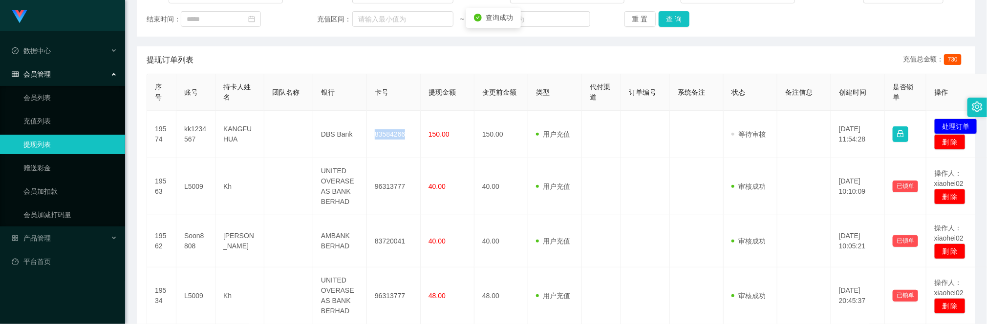
copy td "83584266"
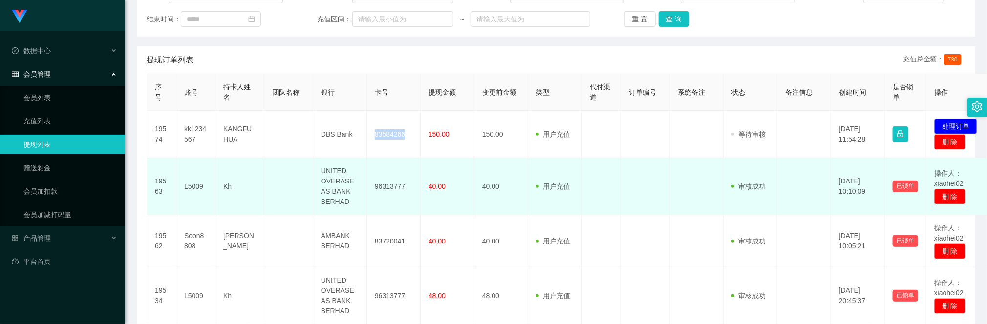
click at [638, 189] on td at bounding box center [645, 186] width 49 height 57
click at [695, 164] on td at bounding box center [697, 186] width 54 height 57
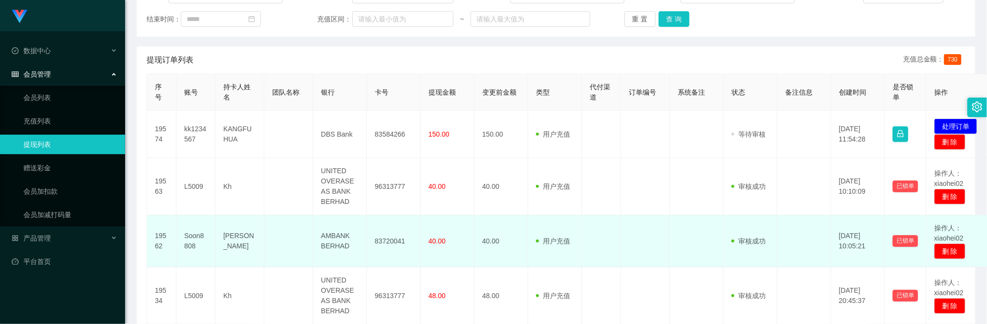
click at [616, 219] on td at bounding box center [601, 241] width 39 height 52
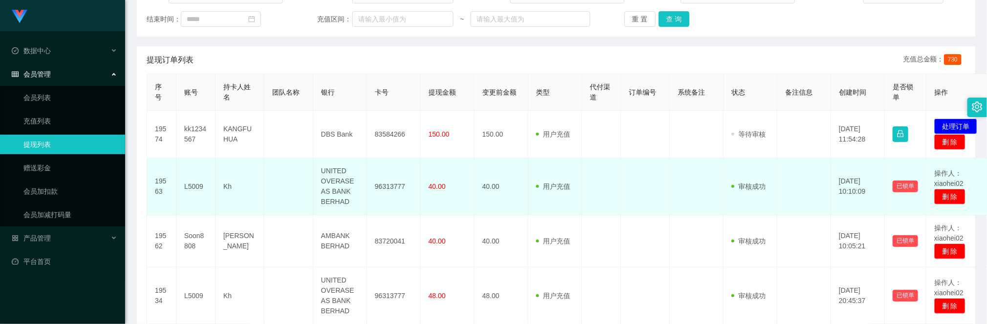
click at [586, 193] on td at bounding box center [601, 186] width 39 height 57
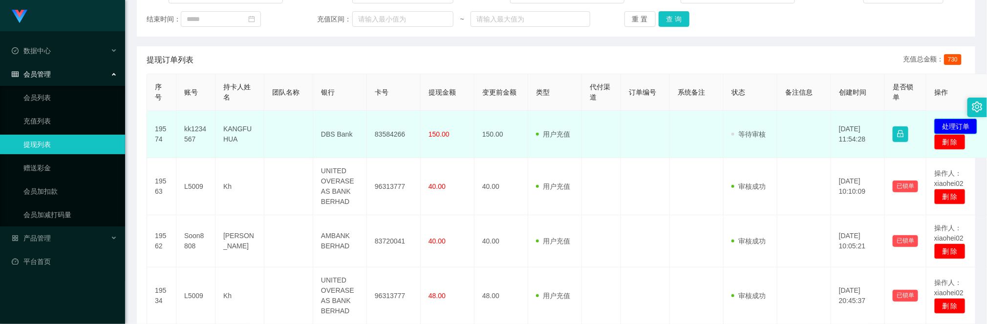
click at [957, 124] on button "处理订单" at bounding box center [955, 127] width 43 height 16
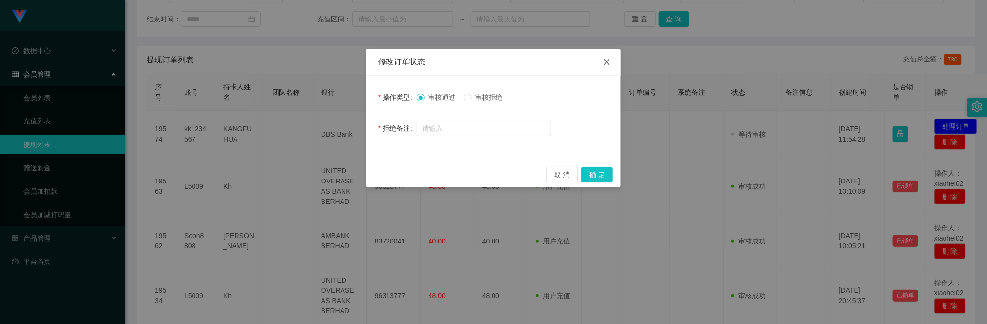
click at [613, 67] on span "Close" at bounding box center [606, 62] width 27 height 27
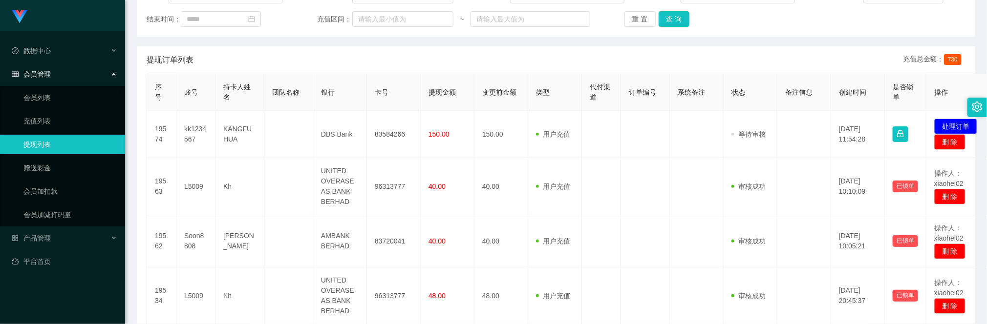
click at [382, 103] on th "卡号" at bounding box center [394, 92] width 54 height 37
click at [666, 16] on button "查 询" at bounding box center [673, 19] width 31 height 16
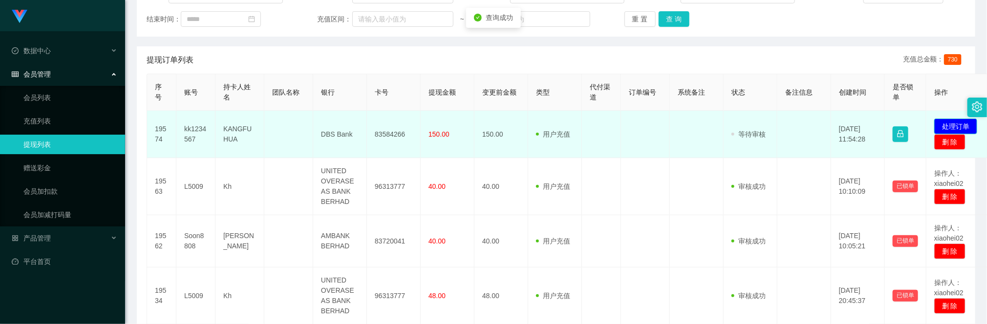
click at [947, 126] on button "处理订单" at bounding box center [955, 127] width 43 height 16
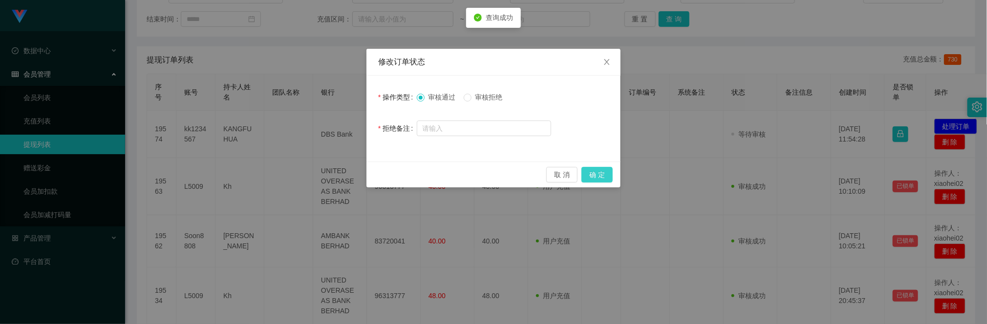
click at [594, 178] on button "确 定" at bounding box center [596, 175] width 31 height 16
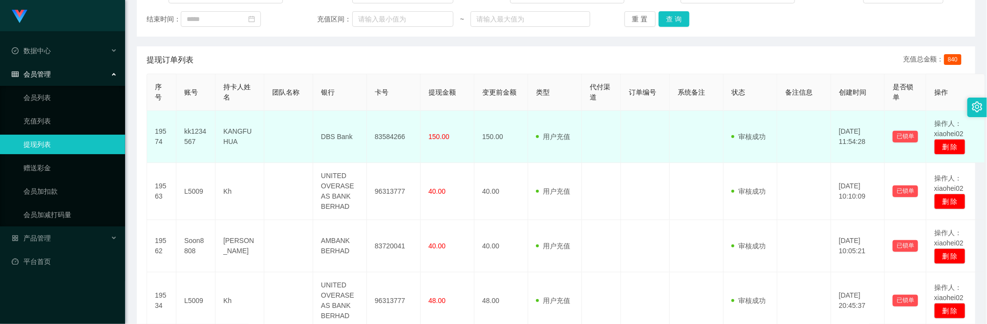
click at [390, 141] on td "83584266" at bounding box center [394, 137] width 54 height 52
click at [390, 138] on td "83584266" at bounding box center [394, 137] width 54 height 52
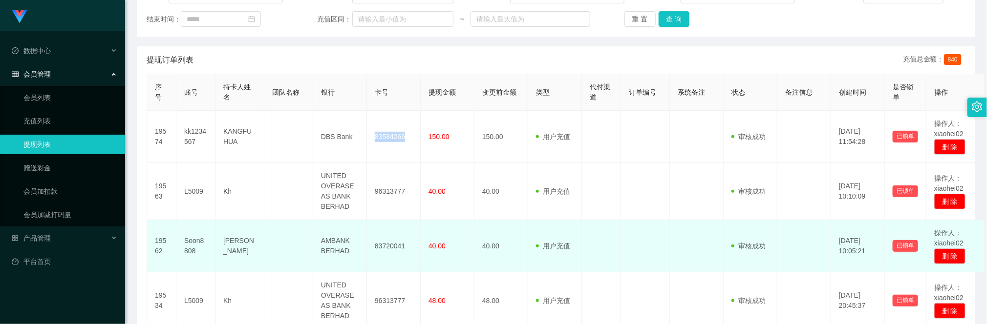
copy td "83584266"
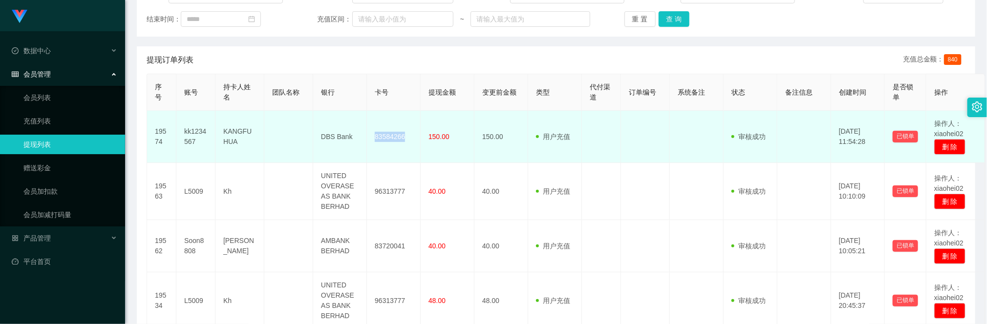
click at [395, 136] on td "83584266" at bounding box center [394, 137] width 54 height 52
click at [385, 135] on td "83584266" at bounding box center [394, 137] width 54 height 52
copy td "83584266"
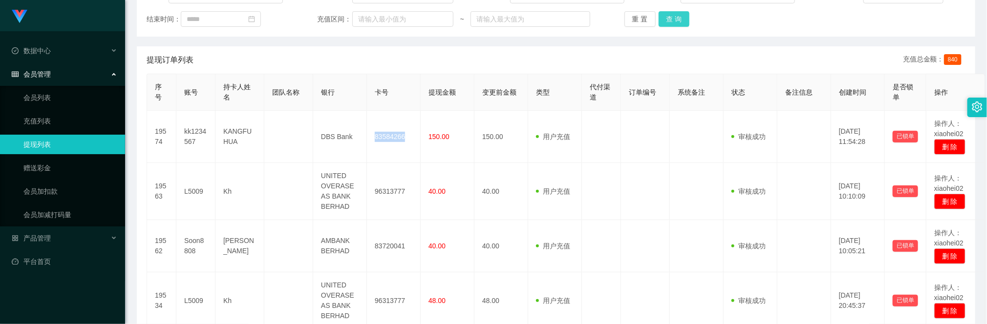
click at [678, 16] on button "查 询" at bounding box center [673, 19] width 31 height 16
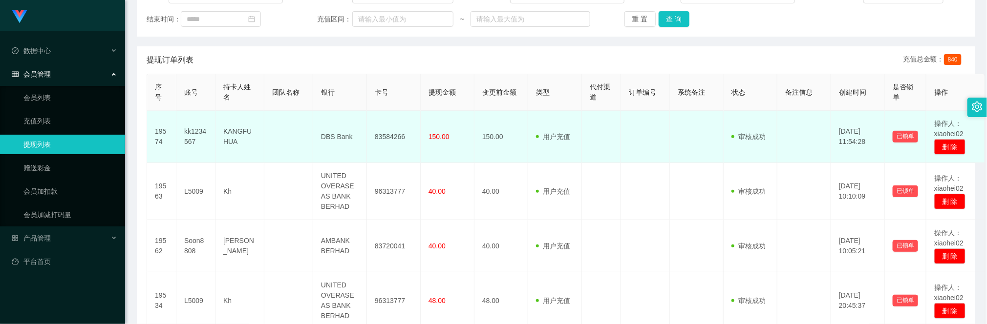
drag, startPoint x: 481, startPoint y: 157, endPoint x: 459, endPoint y: 157, distance: 21.5
click at [480, 157] on td "150.00" at bounding box center [501, 137] width 54 height 52
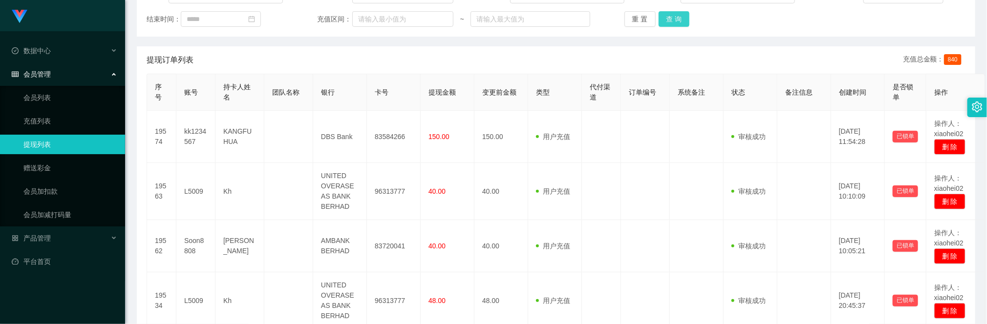
click at [670, 18] on button "查 询" at bounding box center [673, 19] width 31 height 16
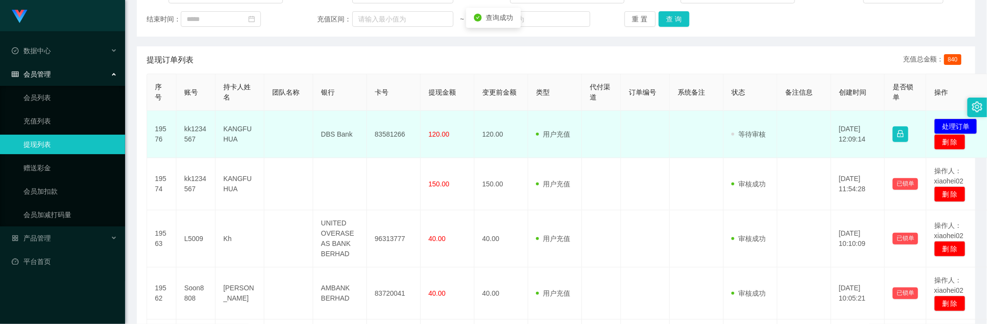
click at [385, 129] on td "83581266" at bounding box center [394, 134] width 54 height 47
copy td "83581266"
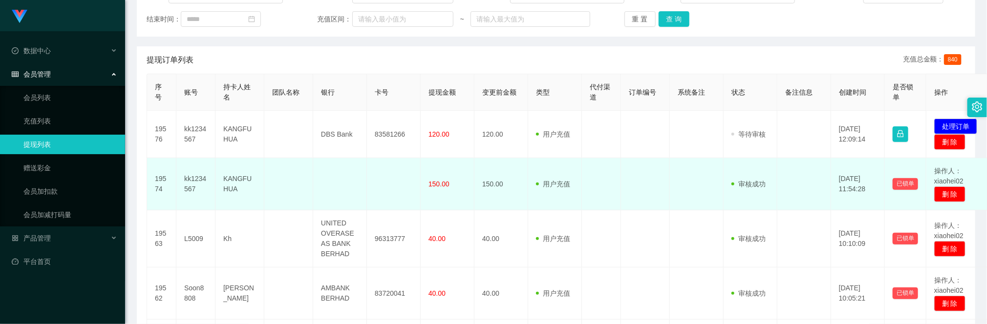
click at [705, 174] on td at bounding box center [697, 184] width 54 height 52
click at [277, 193] on td at bounding box center [288, 184] width 49 height 52
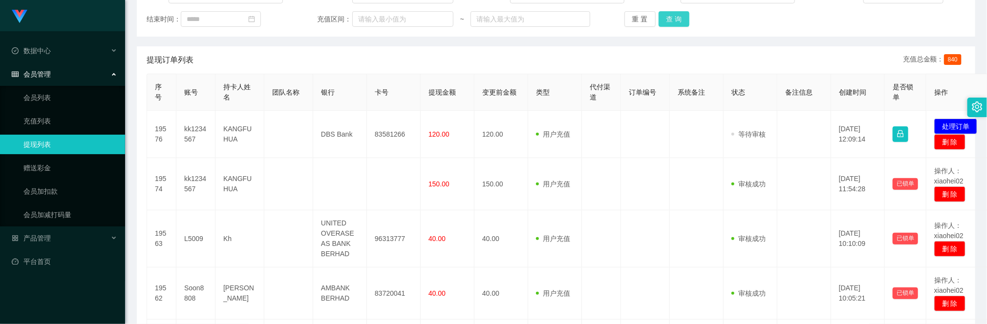
click at [666, 25] on button "查 询" at bounding box center [673, 19] width 31 height 16
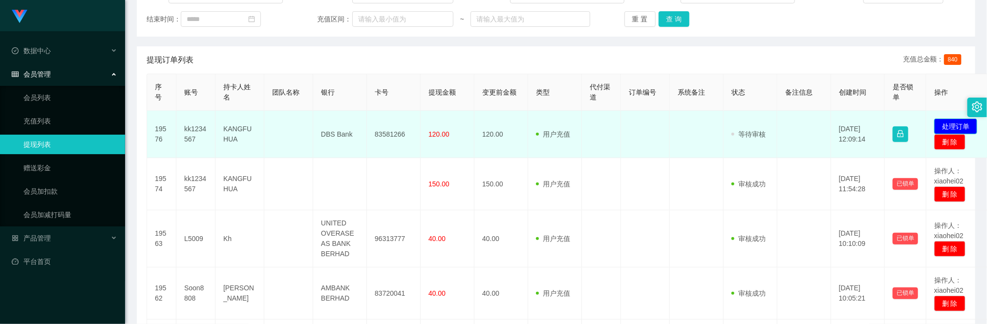
click at [949, 123] on button "处理订单" at bounding box center [955, 127] width 43 height 16
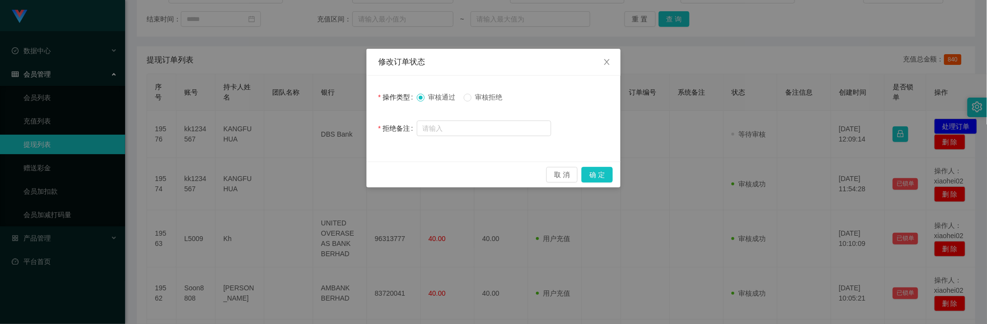
drag, startPoint x: 694, startPoint y: 159, endPoint x: 687, endPoint y: 159, distance: 6.4
click at [694, 159] on div "修改订单状态 操作类型 审核通过 审核拒绝 拒绝备注 取 消 确 定" at bounding box center [493, 162] width 987 height 324
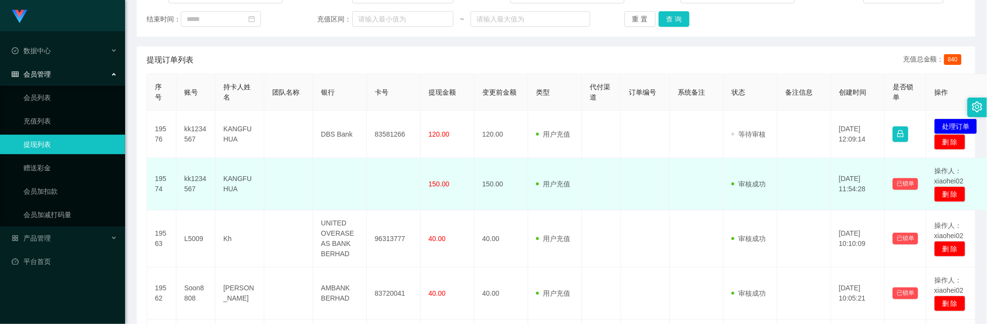
drag, startPoint x: 554, startPoint y: 208, endPoint x: 592, endPoint y: 182, distance: 45.9
click at [557, 208] on td "用户充值 人工扣款" at bounding box center [555, 184] width 54 height 52
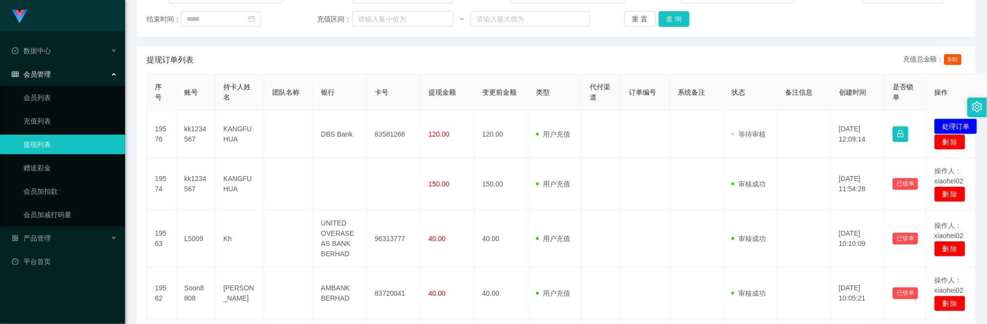
click at [944, 125] on button "处理订单" at bounding box center [955, 127] width 43 height 16
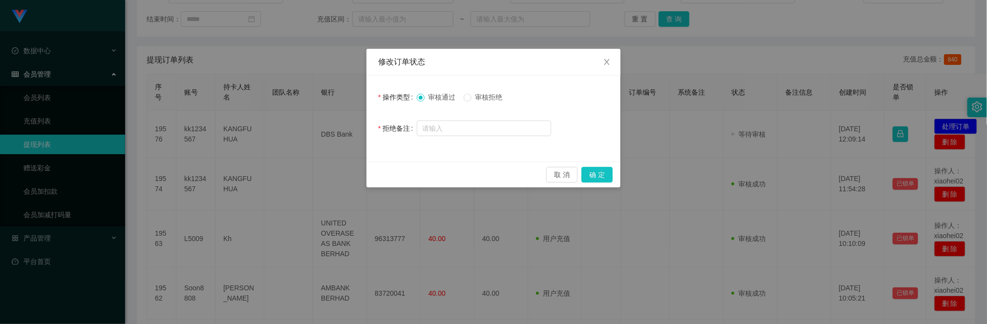
click at [591, 183] on div "取 消 确 定" at bounding box center [493, 175] width 254 height 26
click at [595, 174] on button "确 定" at bounding box center [596, 175] width 31 height 16
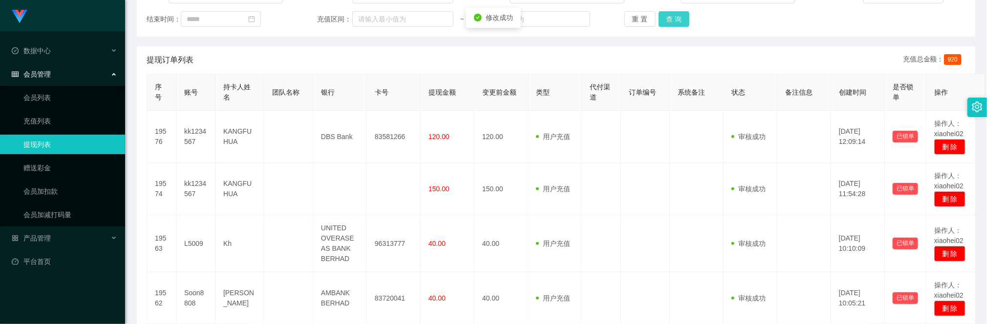
click at [675, 17] on button "查 询" at bounding box center [673, 19] width 31 height 16
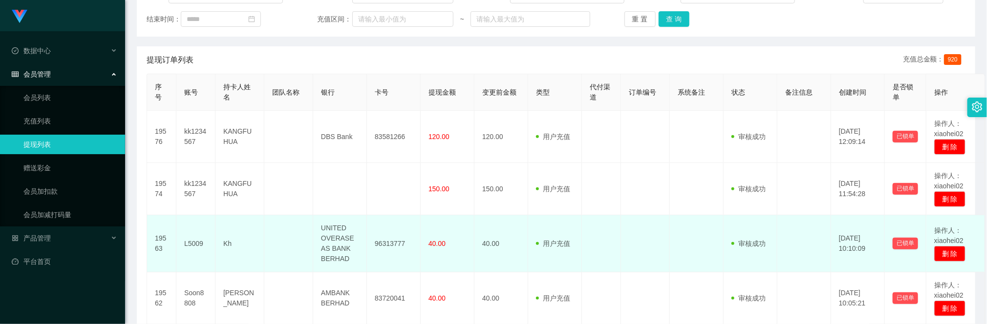
click at [393, 220] on td "96313777" at bounding box center [394, 243] width 54 height 57
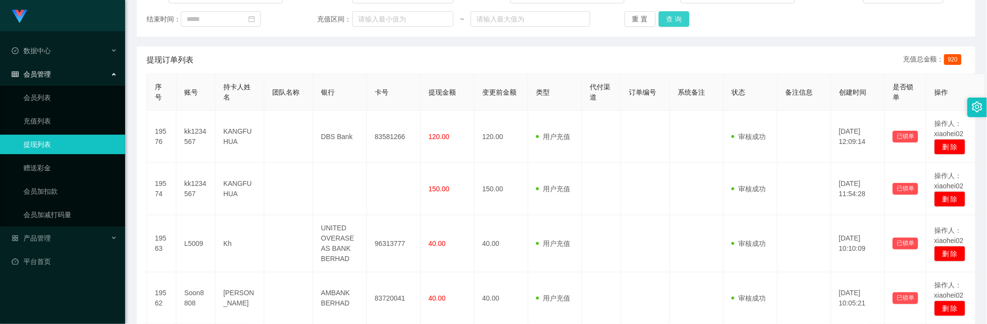
click at [662, 20] on button "查 询" at bounding box center [673, 19] width 31 height 16
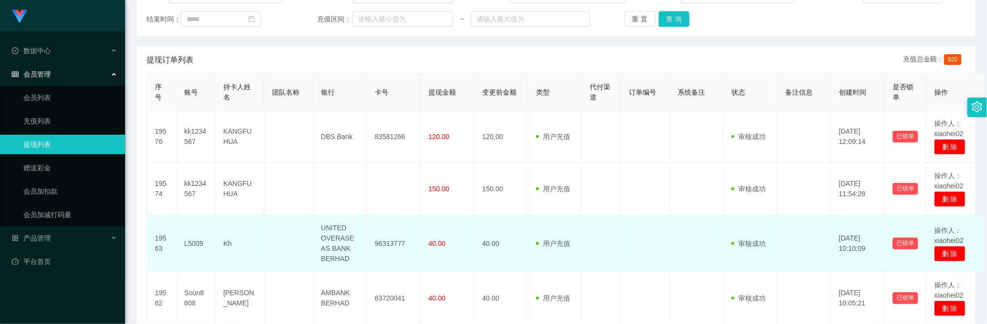
click at [541, 239] on span at bounding box center [539, 244] width 7 height 10
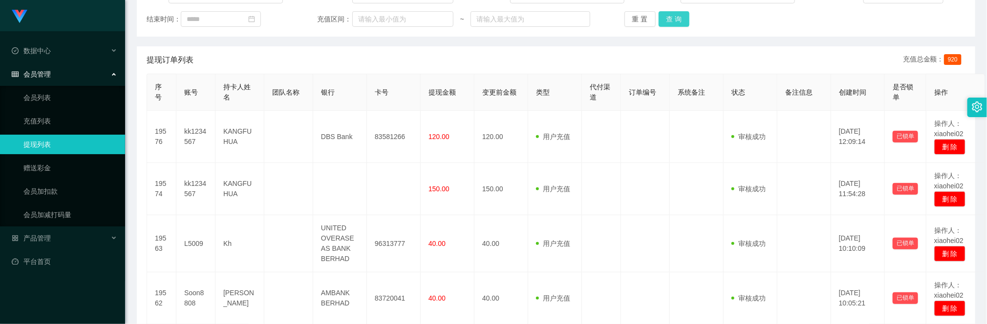
click at [674, 13] on button "查 询" at bounding box center [673, 19] width 31 height 16
click at [665, 12] on button "查 询" at bounding box center [673, 19] width 31 height 16
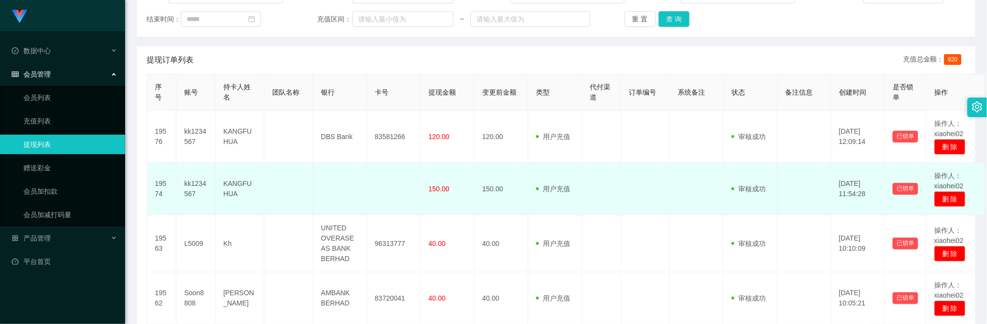
click at [392, 198] on td at bounding box center [394, 189] width 54 height 52
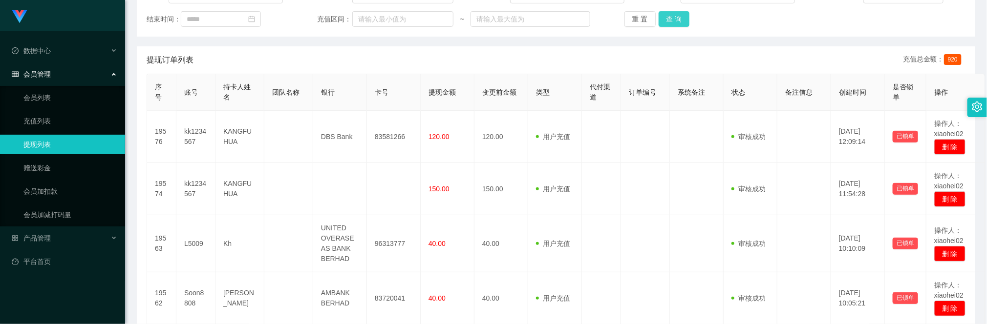
click at [677, 18] on button "查 询" at bounding box center [673, 19] width 31 height 16
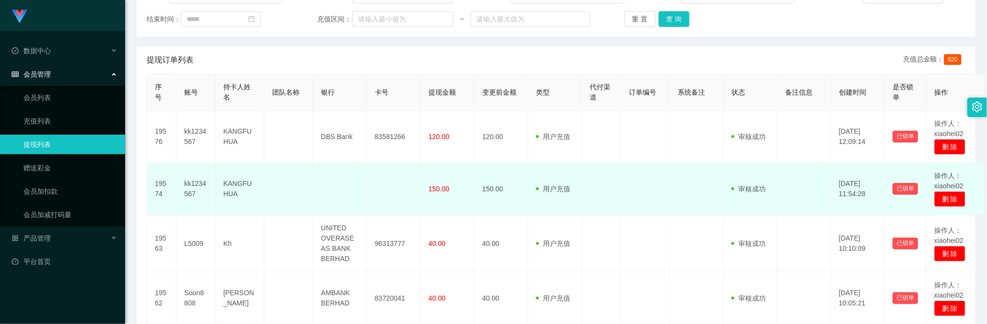
click at [459, 180] on td "150.00" at bounding box center [448, 189] width 54 height 52
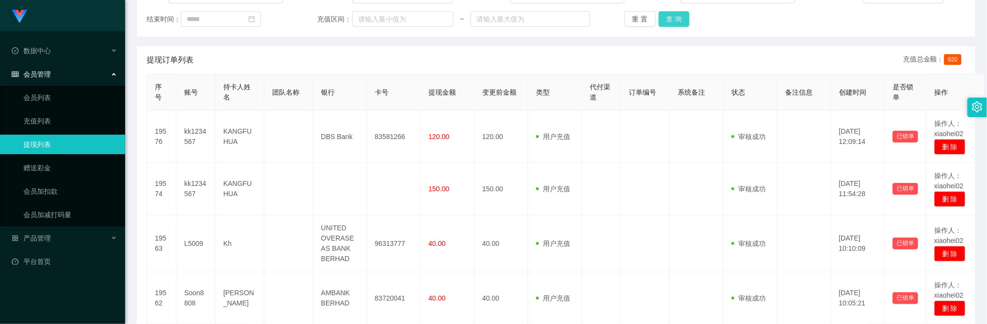
click at [678, 19] on button "查 询" at bounding box center [673, 19] width 31 height 16
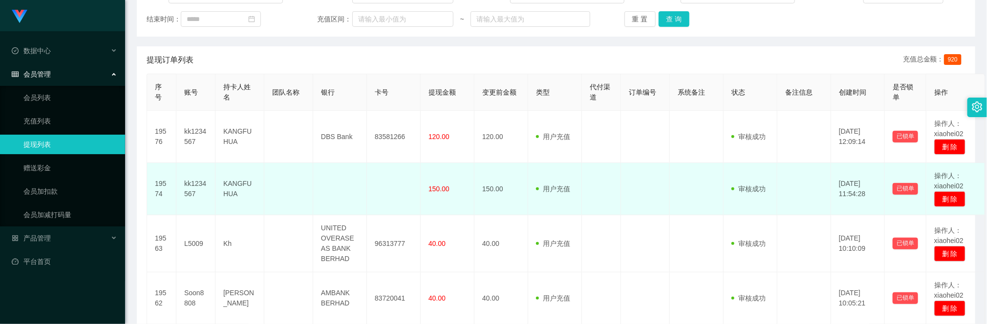
click at [330, 179] on td at bounding box center [340, 189] width 54 height 52
click at [475, 165] on td "150.00" at bounding box center [501, 189] width 54 height 52
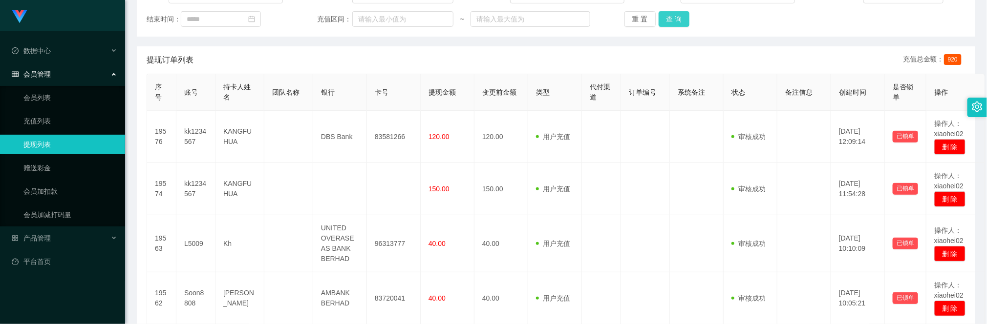
click at [668, 25] on button "查 询" at bounding box center [673, 19] width 31 height 16
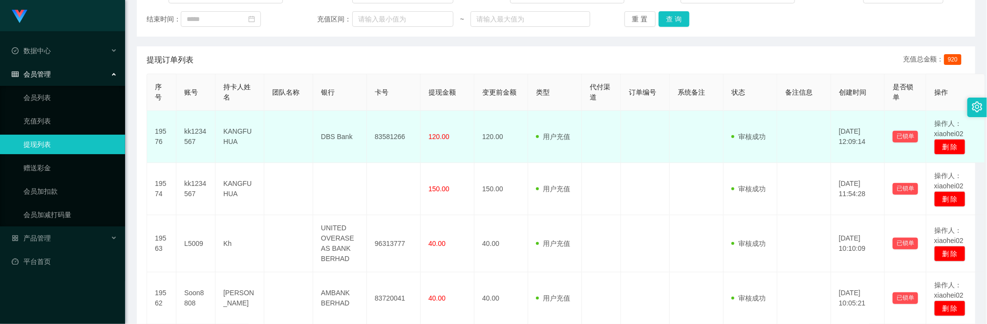
drag, startPoint x: 358, startPoint y: 169, endPoint x: 418, endPoint y: 144, distance: 65.2
click at [358, 168] on td at bounding box center [340, 189] width 54 height 52
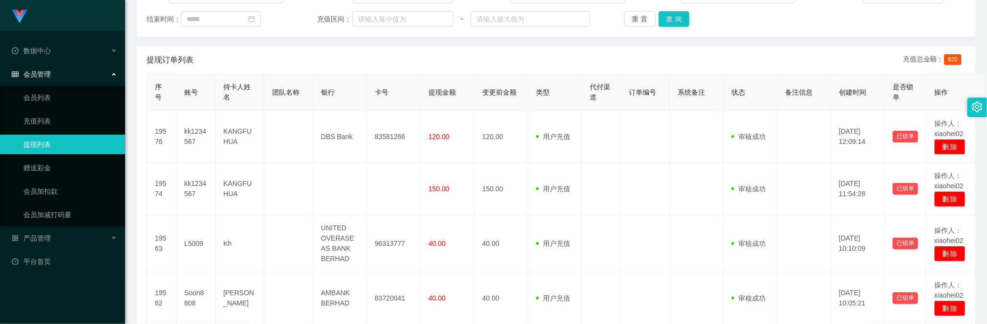
click at [689, 22] on div "重 置 查 询" at bounding box center [692, 19] width 136 height 16
click at [683, 22] on button "查 询" at bounding box center [673, 19] width 31 height 16
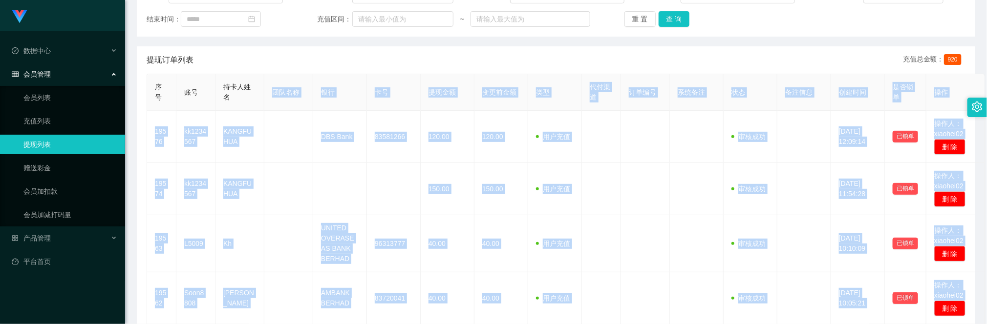
click at [981, 324] on html "Jingdong工作台代理端 数据中心 会员管理 会员列表 充值列表 提现列表 赠送彩金 会员加扣款 会员加减打码量 产品管理 平台首页 保存配置 重置配置 …" at bounding box center [493, 162] width 987 height 324
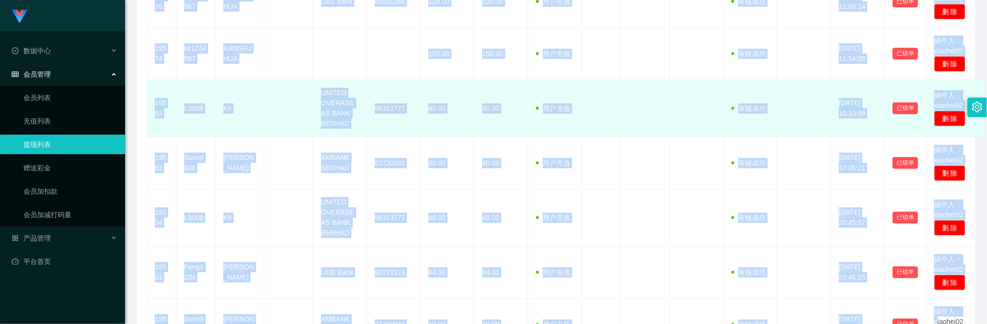
click at [613, 89] on td at bounding box center [601, 108] width 39 height 57
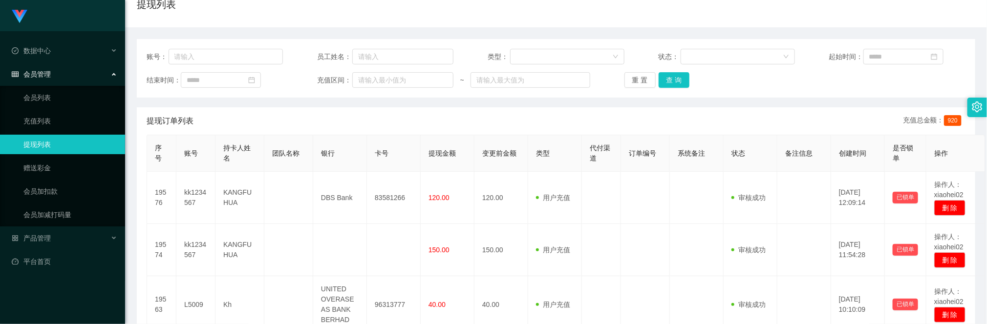
scroll to position [0, 0]
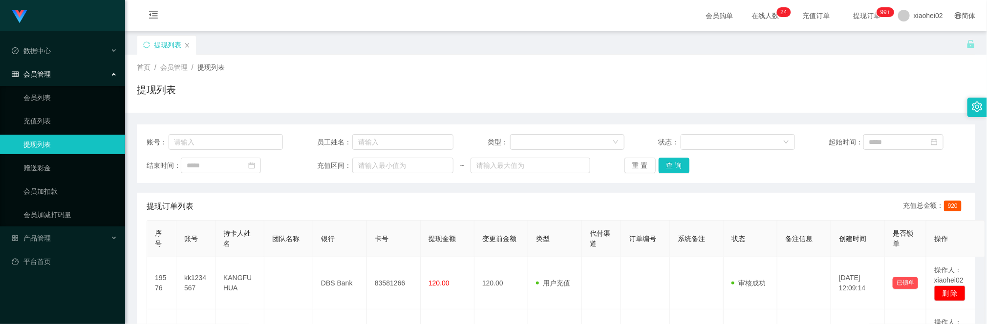
click at [351, 97] on div "提现列表" at bounding box center [556, 94] width 838 height 22
click at [668, 166] on button "查 询" at bounding box center [673, 166] width 31 height 16
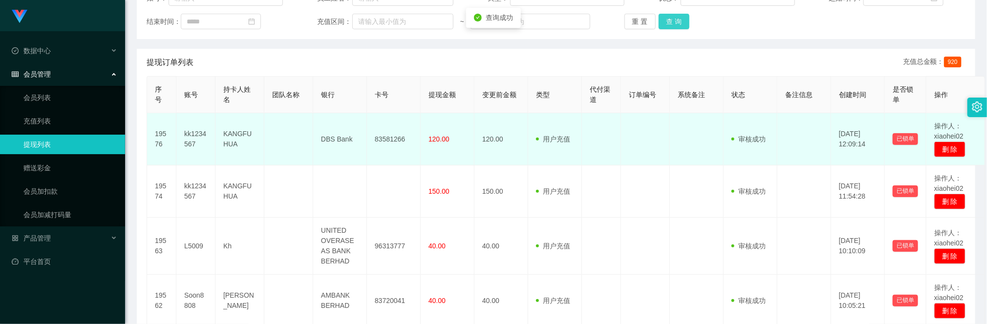
scroll to position [147, 0]
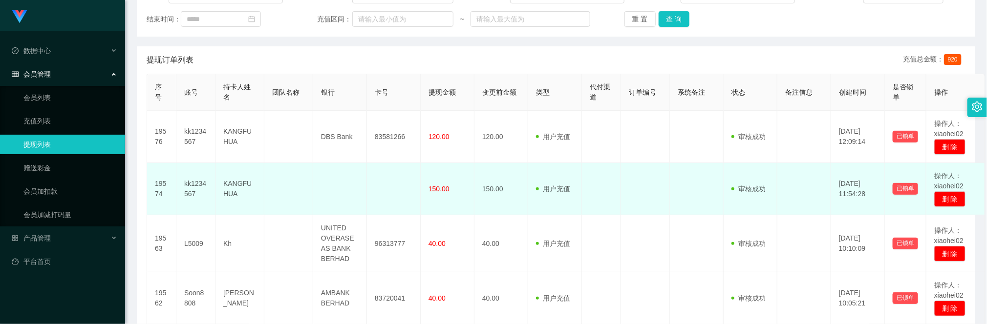
drag, startPoint x: 564, startPoint y: 183, endPoint x: 619, endPoint y: 151, distance: 63.5
click at [565, 183] on td "用户充值 人工扣款" at bounding box center [555, 189] width 54 height 52
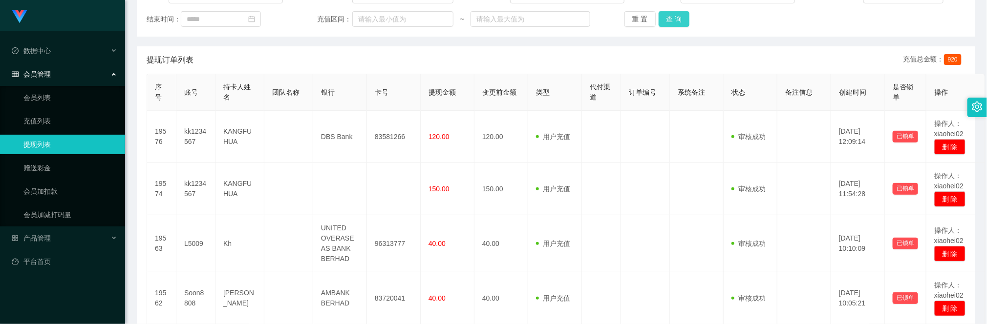
click at [676, 18] on button "查 询" at bounding box center [673, 19] width 31 height 16
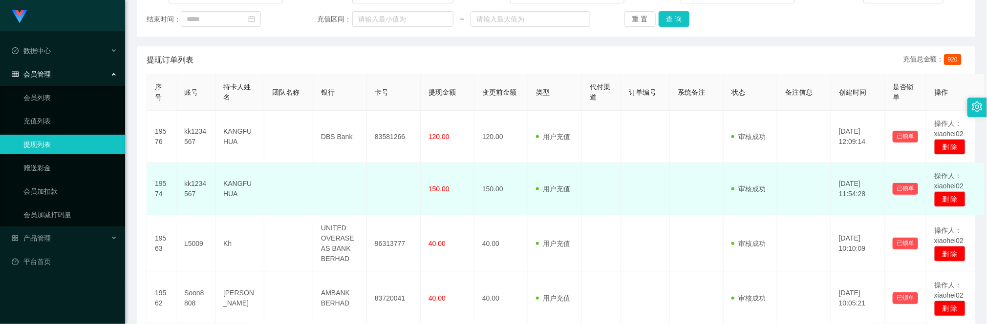
click at [295, 175] on td at bounding box center [288, 189] width 49 height 52
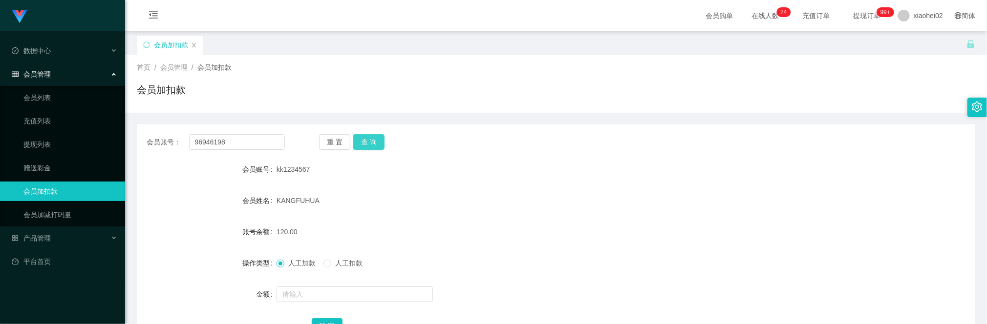
scroll to position [73, 0]
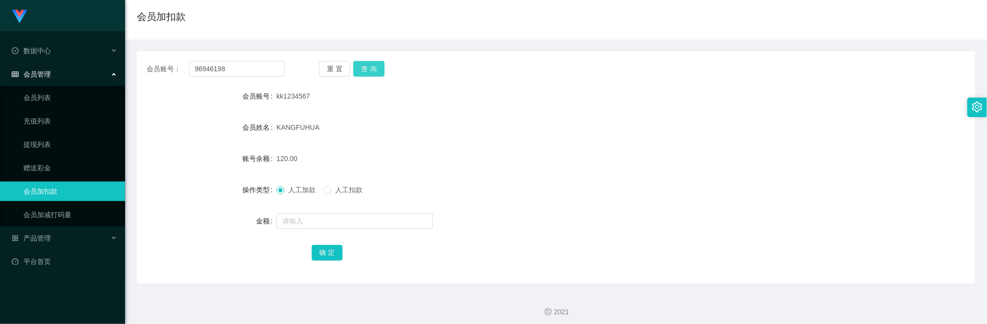
type input "96946198"
drag, startPoint x: 372, startPoint y: 66, endPoint x: 371, endPoint y: 89, distance: 23.5
click at [372, 66] on button "查 询" at bounding box center [368, 69] width 31 height 16
click at [310, 220] on input "text" at bounding box center [354, 221] width 156 height 16
type input "11000"
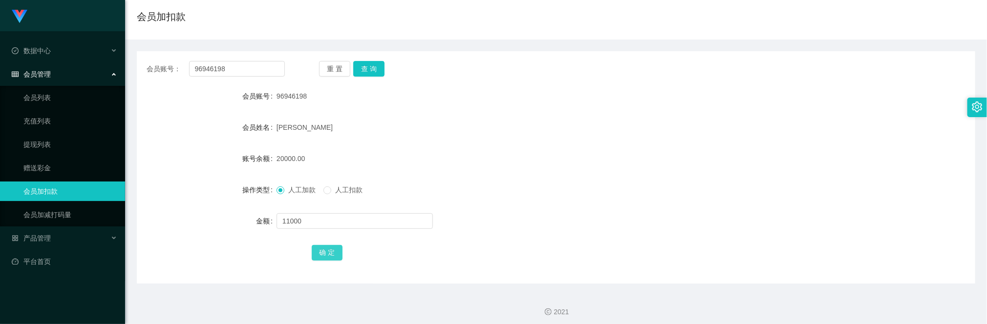
click at [331, 249] on button "确 定" at bounding box center [327, 253] width 31 height 16
click at [573, 154] on div "31000.00" at bounding box center [520, 159] width 489 height 20
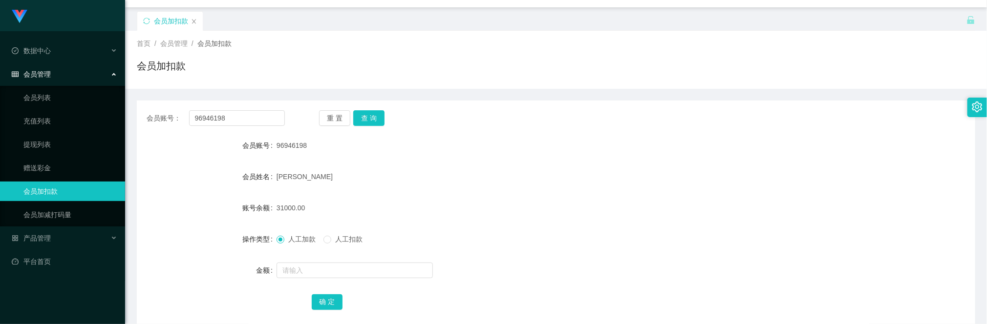
scroll to position [0, 0]
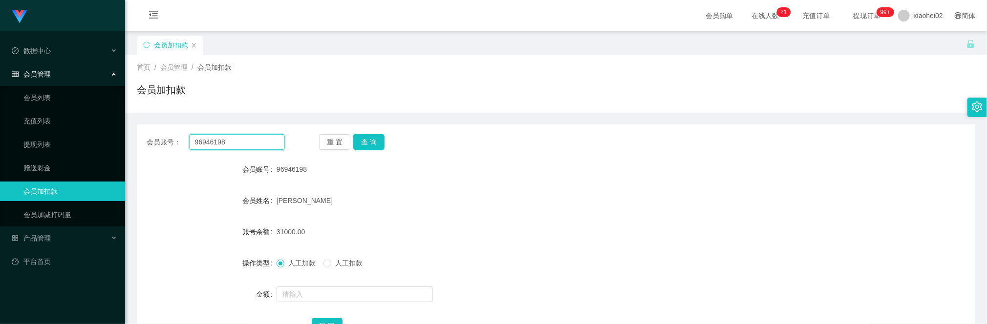
click at [236, 147] on input "96946198" at bounding box center [237, 142] width 96 height 16
drag, startPoint x: 236, startPoint y: 147, endPoint x: 239, endPoint y: 142, distance: 5.3
click at [236, 147] on input "96946198" at bounding box center [237, 142] width 96 height 16
paste input "Feng1234"
type input "Feng1234"
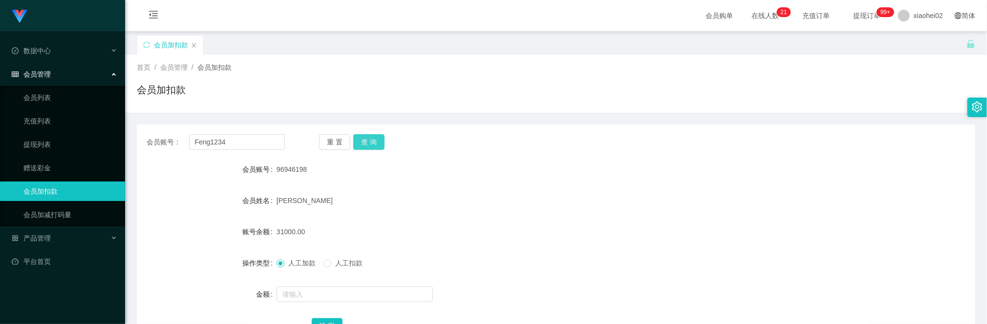
click at [368, 141] on button "查 询" at bounding box center [368, 142] width 31 height 16
click at [487, 183] on form "会员账号 Feng1234 会员姓名 Tan shu feng 账号余额 700.00 操作类型 人工加款 人工扣款 金额 确 定" at bounding box center [556, 248] width 838 height 176
click at [314, 299] on input "text" at bounding box center [354, 295] width 156 height 16
type input "2000"
click at [377, 145] on button "查 询" at bounding box center [368, 142] width 31 height 16
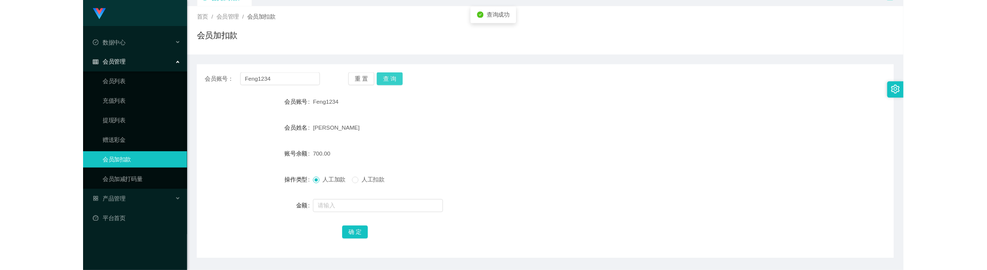
scroll to position [73, 0]
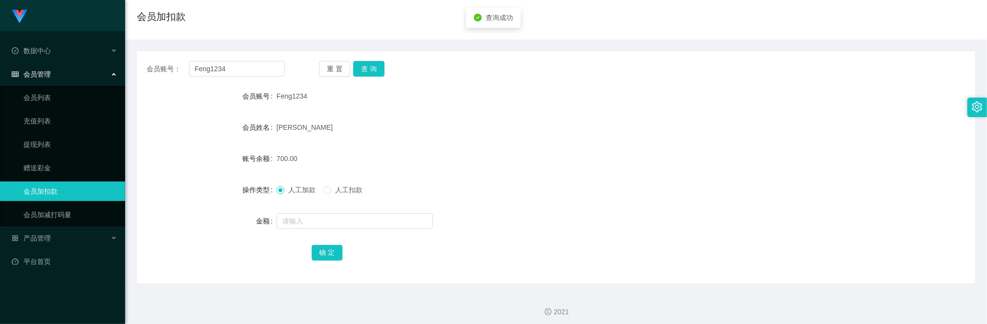
click at [327, 209] on form "会员账号 Feng1234 会员姓名 Tan shu feng 账号余额 700.00 操作类型 人工加款 人工扣款 金额 确 定" at bounding box center [556, 174] width 838 height 176
click at [335, 220] on input "text" at bounding box center [354, 221] width 156 height 16
type input "2000"
click at [330, 254] on button "确 定" at bounding box center [327, 253] width 31 height 16
click at [540, 179] on form "会员账号 Feng1234 会员姓名 Tan shu feng 账号余额 2700.00 操作类型 人工加款 人工扣款 金额 确 定" at bounding box center [556, 174] width 838 height 176
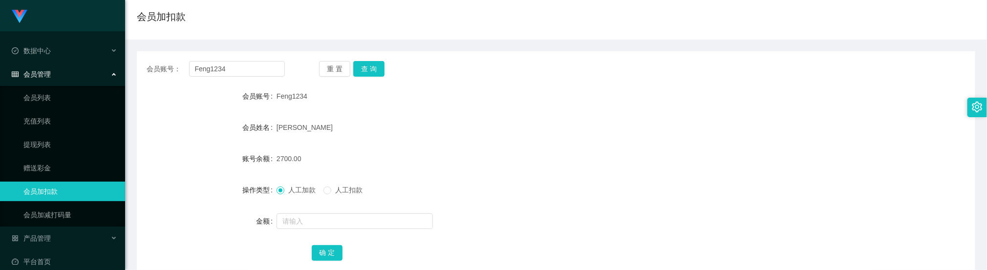
drag, startPoint x: 529, startPoint y: 170, endPoint x: 503, endPoint y: 88, distance: 86.7
click at [529, 166] on form "会员账号 Feng1234 会员姓名 Tan shu feng 账号余额 2700.00 操作类型 人工加款 人工扣款 金额 确 定" at bounding box center [556, 174] width 838 height 176
click at [258, 71] on input "Feng1234" at bounding box center [237, 69] width 96 height 16
paste input "kk1234567"
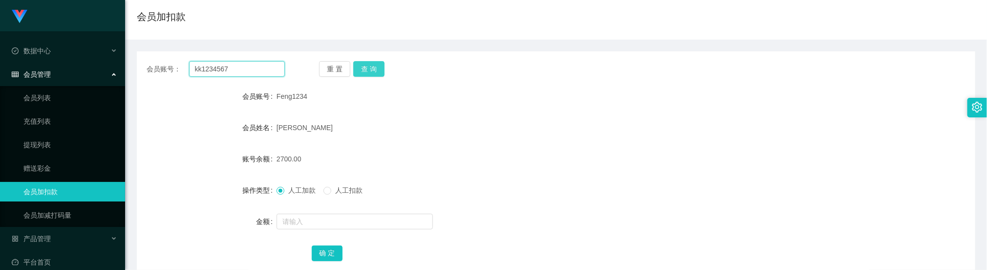
type input "kk1234567"
click at [368, 68] on button "查 询" at bounding box center [368, 69] width 31 height 16
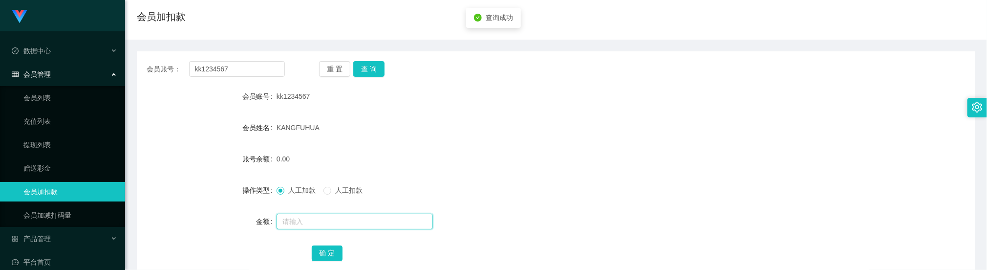
click at [314, 216] on input "text" at bounding box center [354, 221] width 156 height 16
type input "88"
click at [331, 250] on button "确 定" at bounding box center [327, 253] width 31 height 16
click at [371, 88] on div "kk1234567" at bounding box center [520, 96] width 489 height 20
click at [370, 66] on button "查 询" at bounding box center [368, 69] width 31 height 16
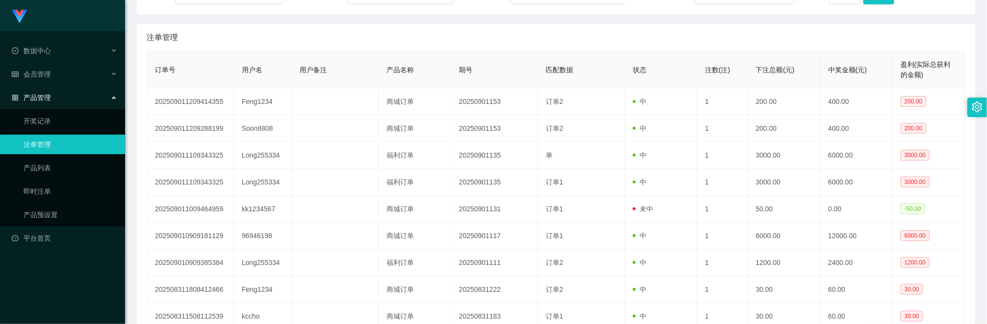
scroll to position [147, 0]
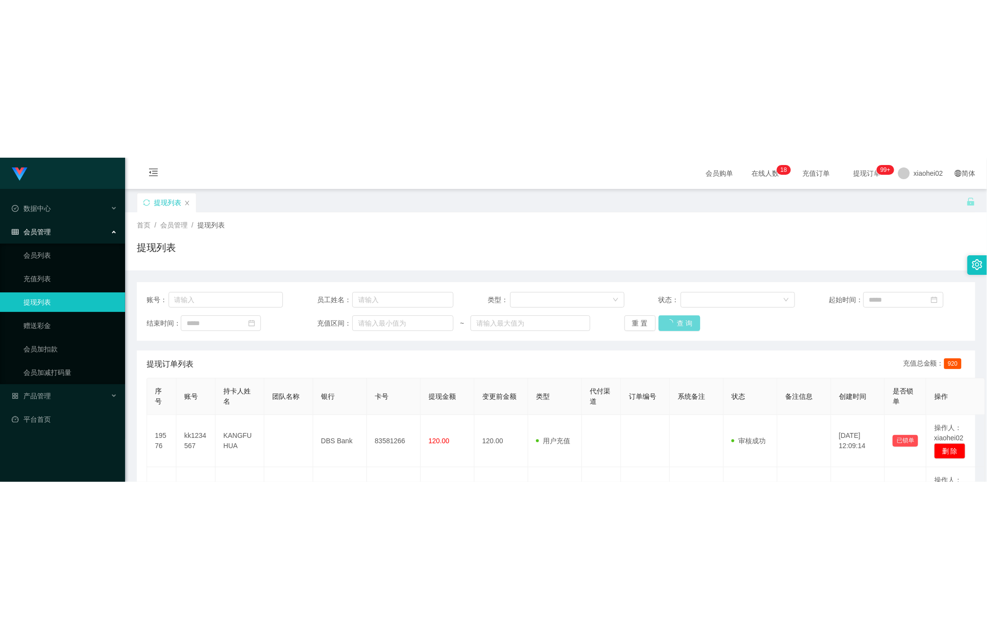
scroll to position [147, 0]
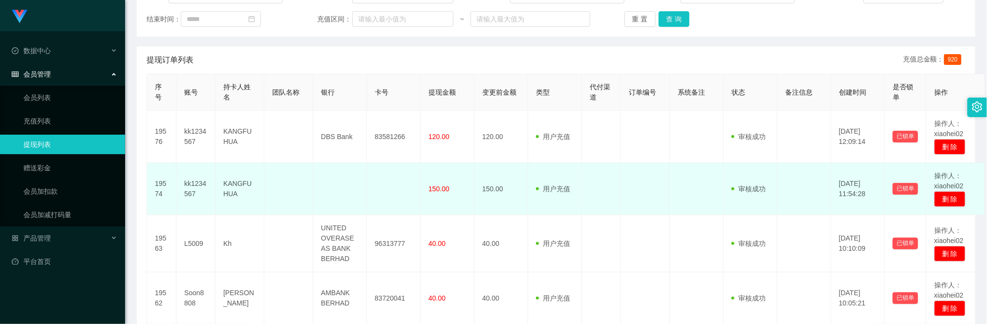
click at [692, 184] on td at bounding box center [697, 189] width 54 height 52
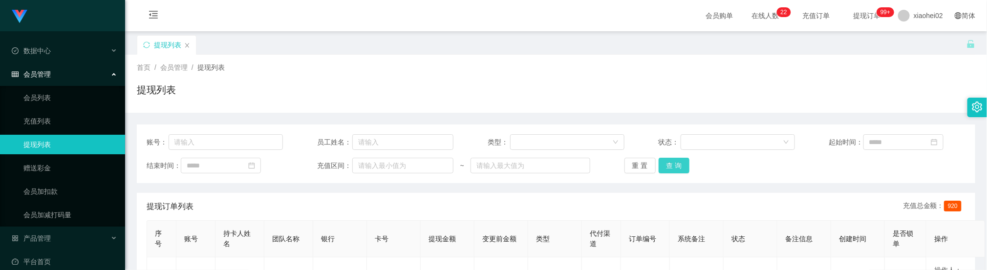
scroll to position [147, 0]
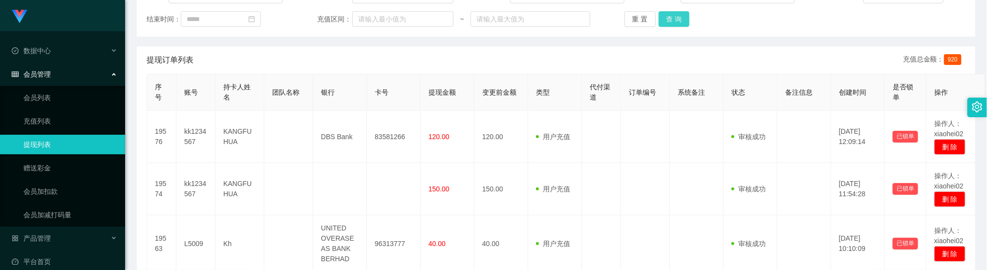
drag, startPoint x: 0, startPoint y: 0, endPoint x: 677, endPoint y: 22, distance: 677.4
click at [677, 22] on button "查 询" at bounding box center [673, 19] width 31 height 16
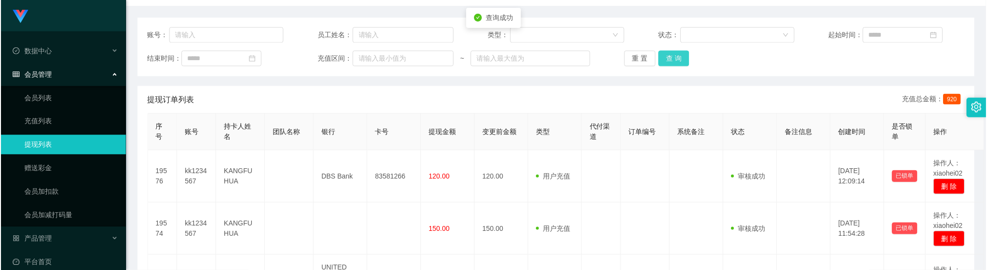
scroll to position [73, 0]
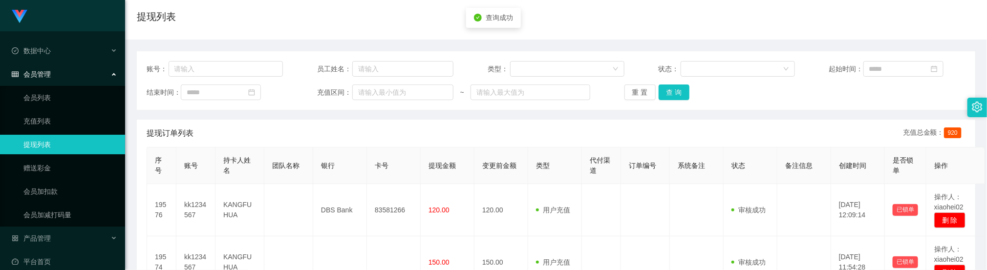
click at [698, 94] on div "重 置 查 询" at bounding box center [692, 93] width 136 height 16
click at [376, 163] on span "卡号" at bounding box center [382, 166] width 14 height 8
click at [670, 88] on button "查 询" at bounding box center [673, 93] width 31 height 16
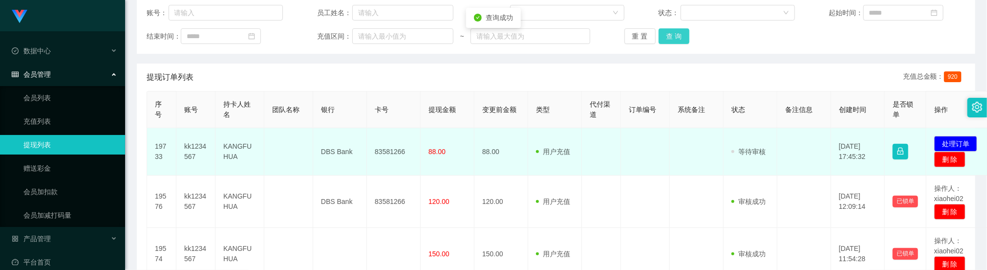
scroll to position [147, 0]
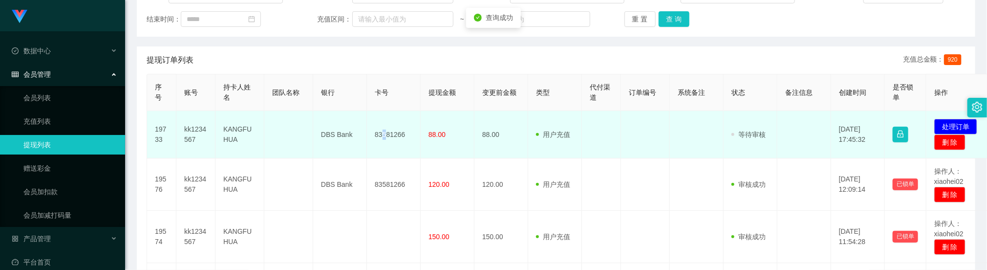
click at [384, 132] on td "83581266" at bounding box center [394, 134] width 54 height 47
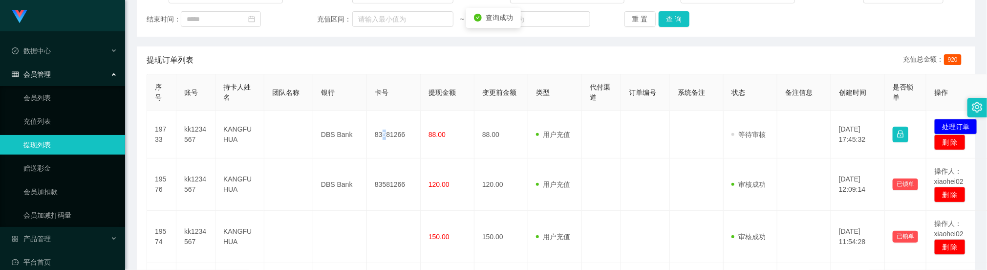
copy td "5"
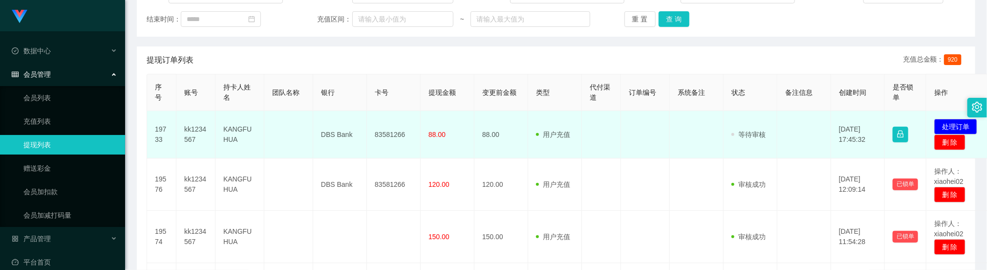
click at [399, 135] on td "83581266" at bounding box center [394, 134] width 54 height 47
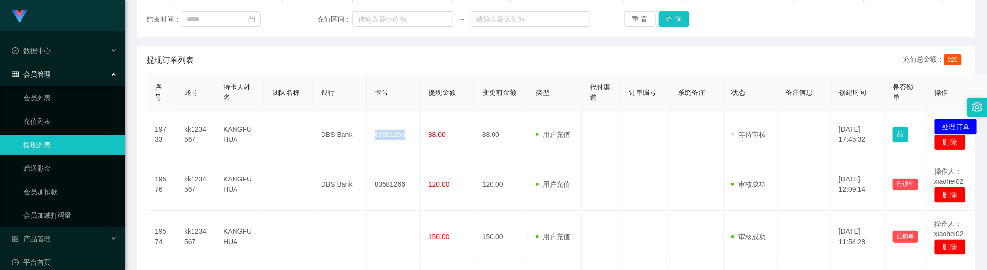
copy td "83581266"
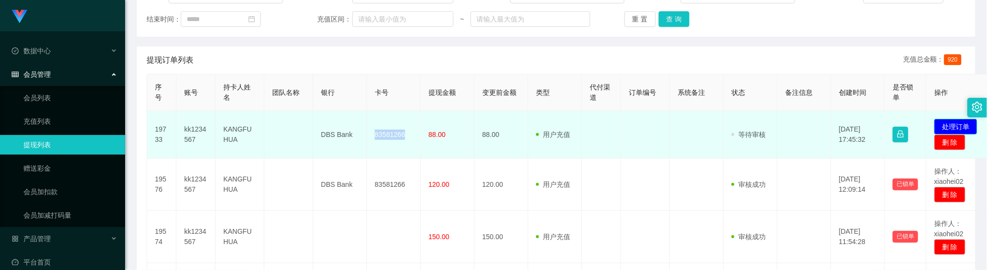
click at [944, 120] on button "处理订单" at bounding box center [955, 127] width 43 height 16
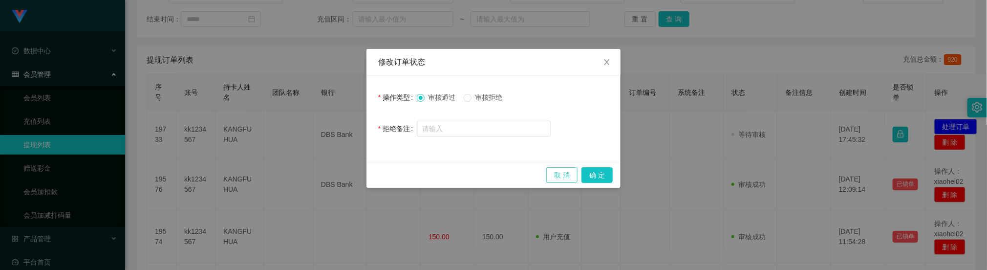
click at [561, 176] on button "取 消" at bounding box center [561, 175] width 31 height 16
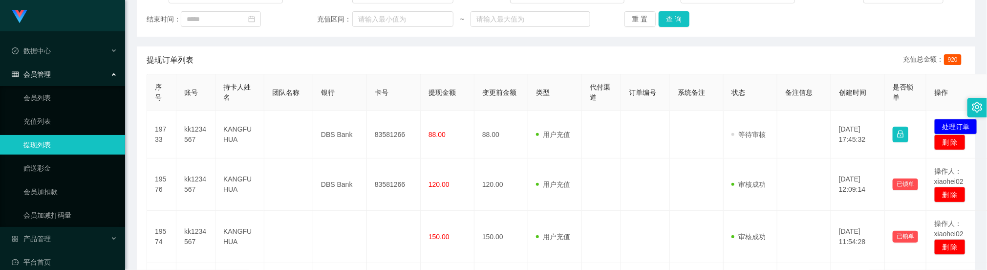
drag, startPoint x: 693, startPoint y: 60, endPoint x: 685, endPoint y: 28, distance: 33.3
click at [693, 60] on div "提现订单列表 充值总金额： 920" at bounding box center [556, 59] width 819 height 27
click at [682, 19] on button "查 询" at bounding box center [673, 19] width 31 height 16
click at [957, 127] on button "处理订单" at bounding box center [955, 127] width 43 height 16
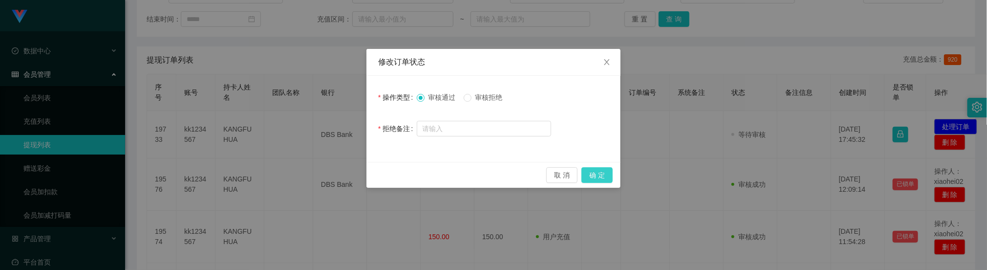
click at [596, 176] on button "确 定" at bounding box center [596, 175] width 31 height 16
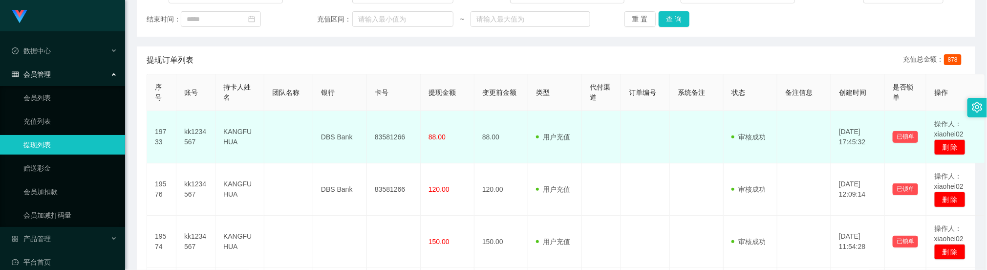
click at [317, 167] on td "DBS Bank" at bounding box center [340, 189] width 54 height 52
